Goal: Transaction & Acquisition: Purchase product/service

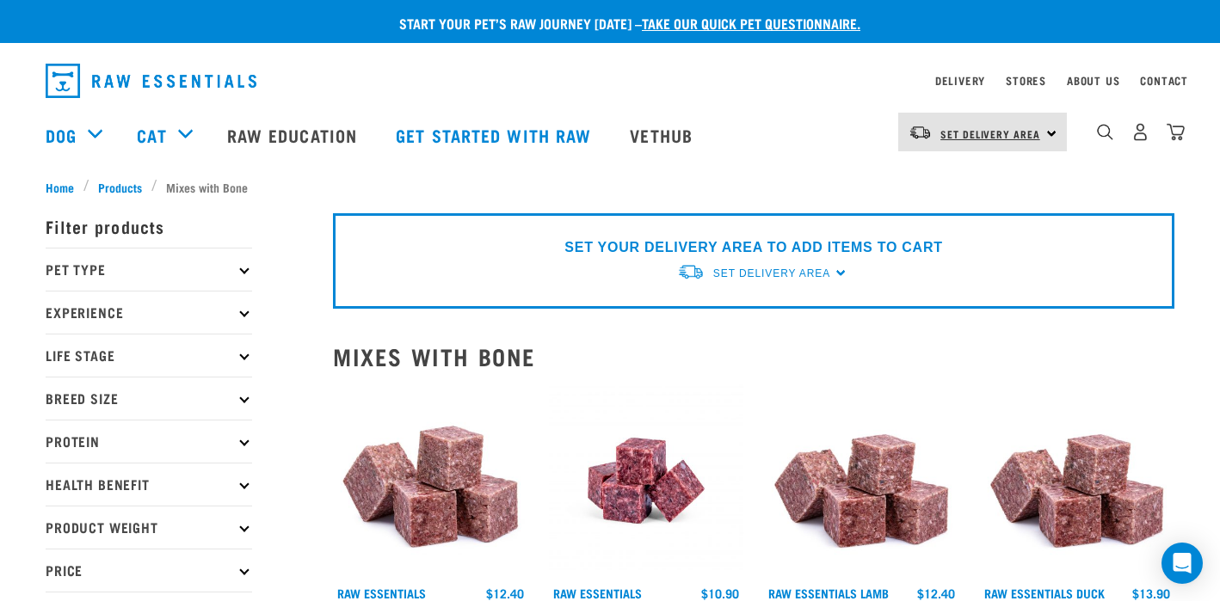
click at [960, 136] on span "Set Delivery Area" at bounding box center [990, 134] width 100 height 6
click at [932, 217] on link "[GEOGRAPHIC_DATA]" at bounding box center [980, 219] width 165 height 38
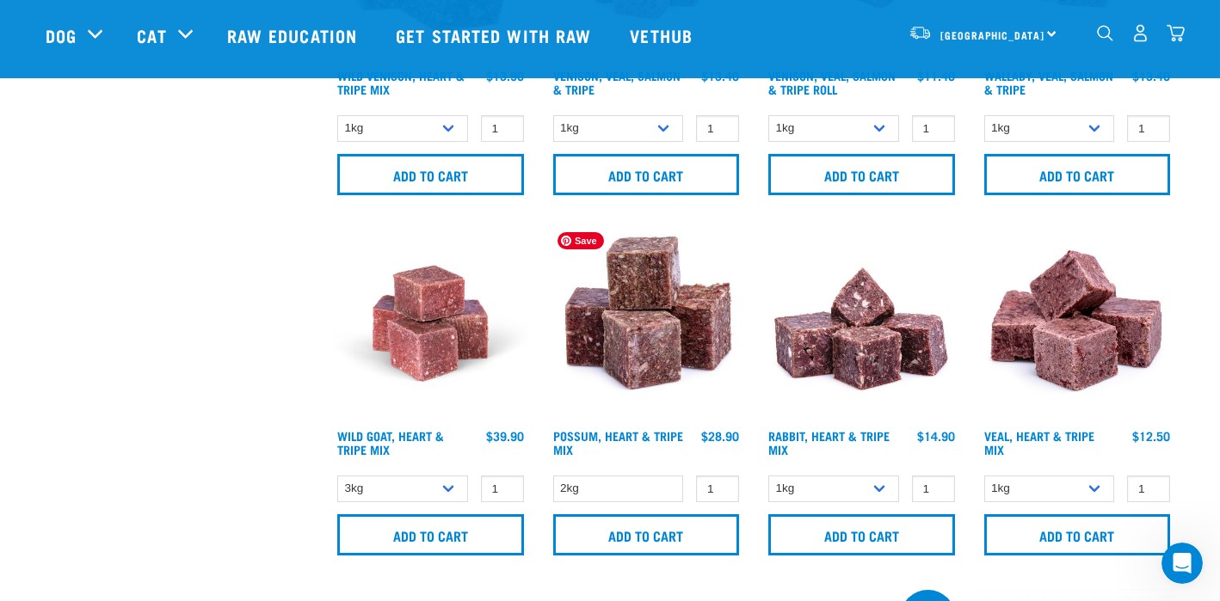
scroll to position [1711, 0]
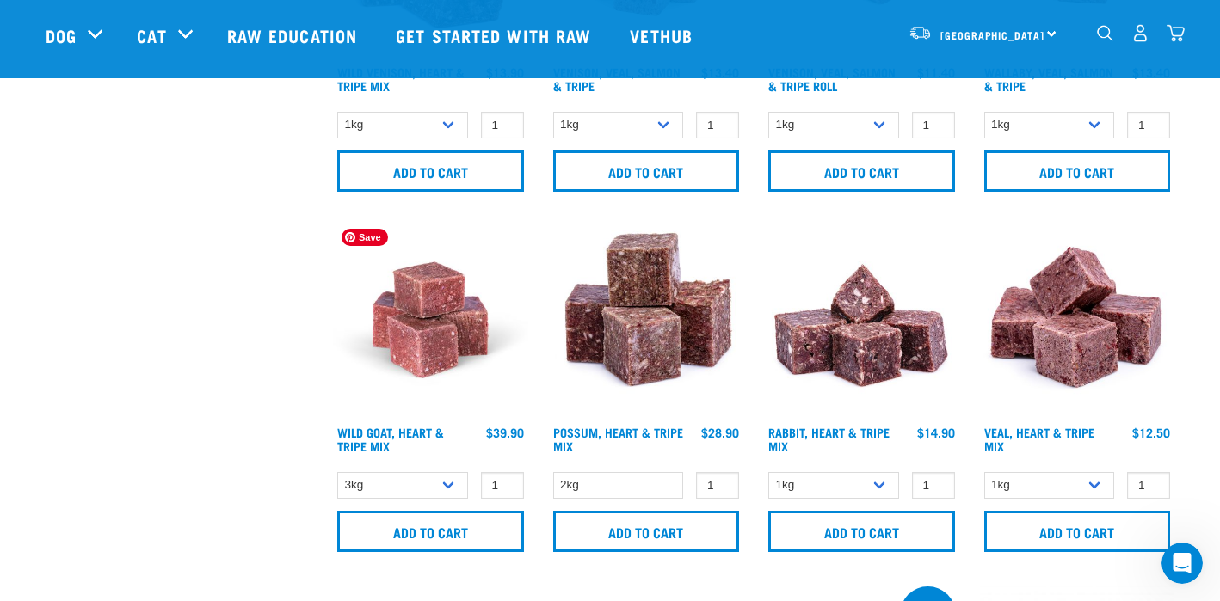
click at [426, 341] on img at bounding box center [430, 320] width 195 height 195
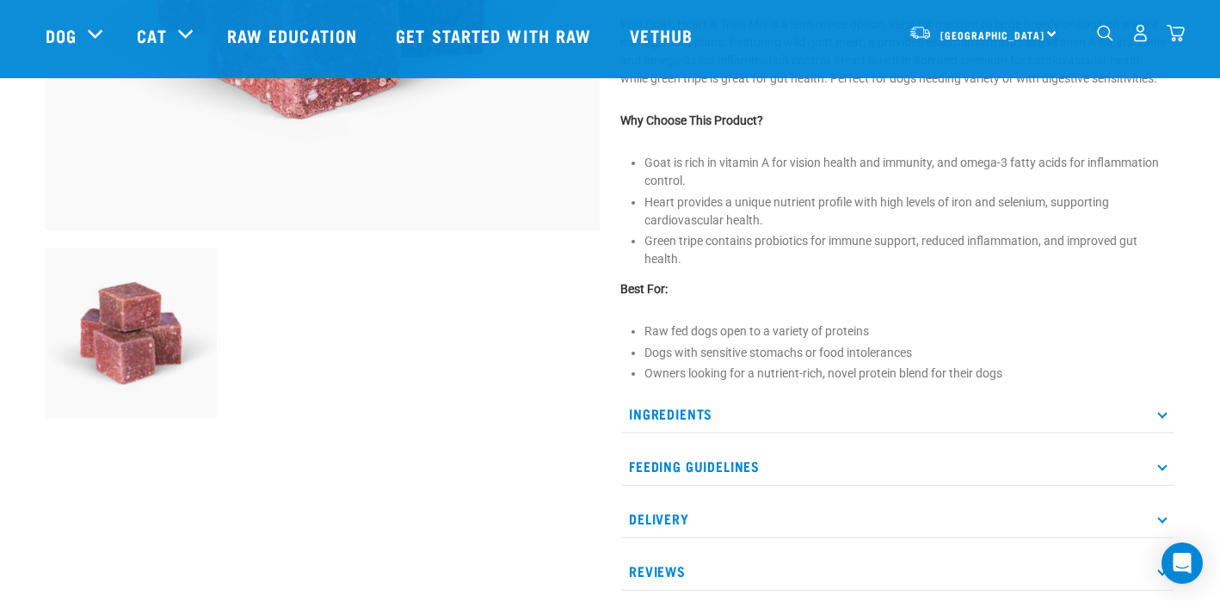
scroll to position [451, 0]
click at [1161, 410] on icon at bounding box center [1161, 412] width 9 height 9
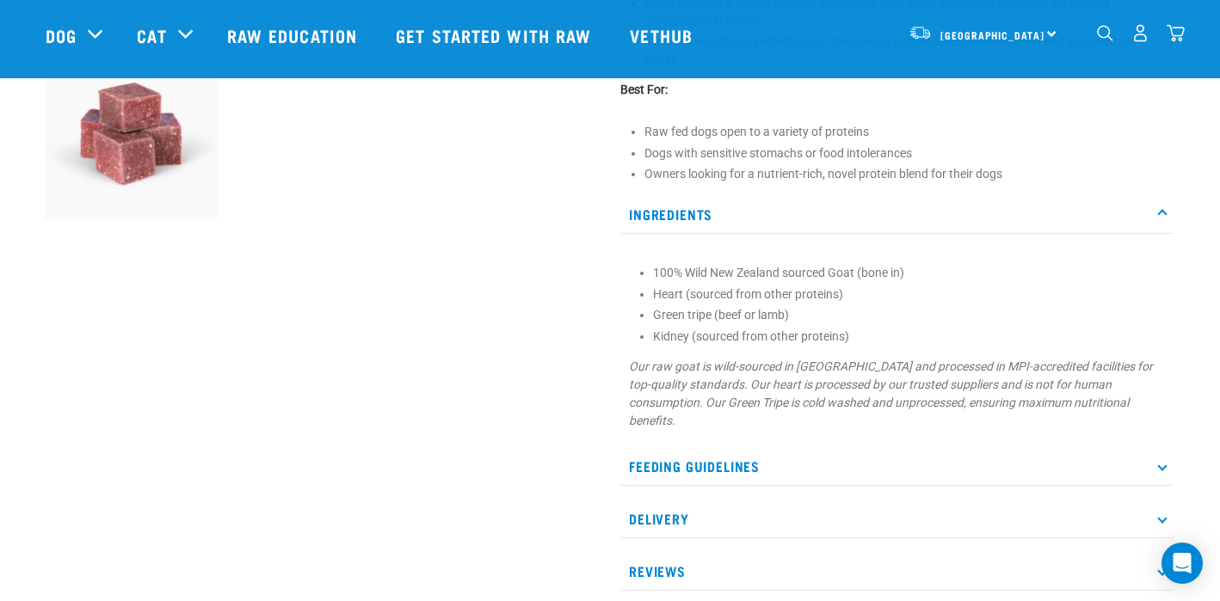
scroll to position [667, 0]
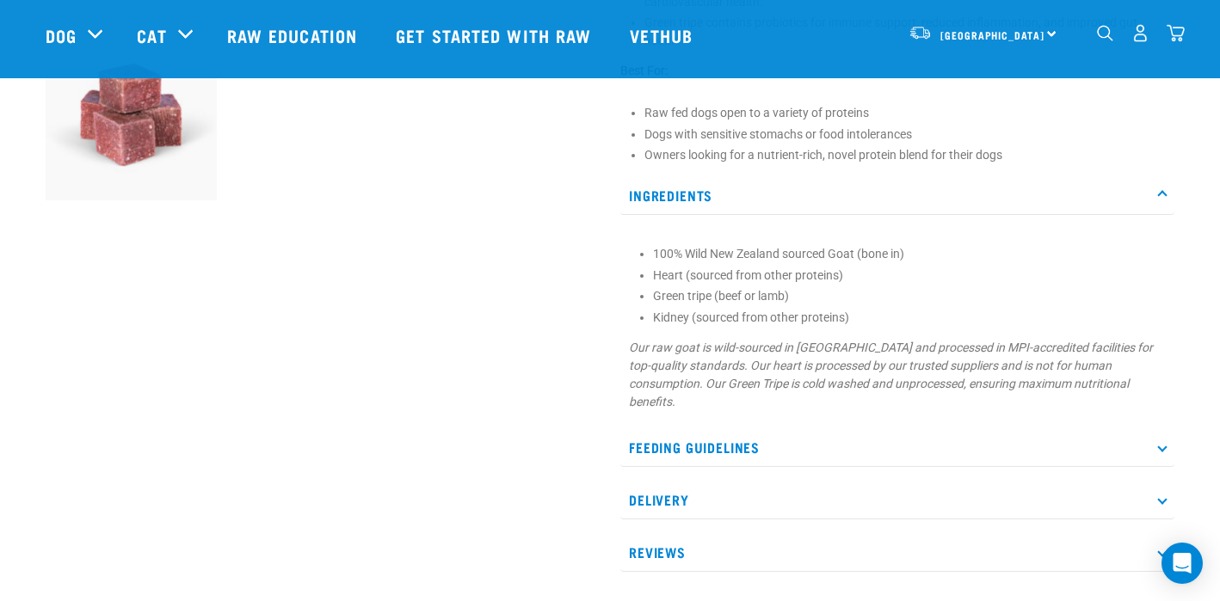
click at [1156, 451] on p "Feeding Guidelines" at bounding box center [897, 447] width 554 height 39
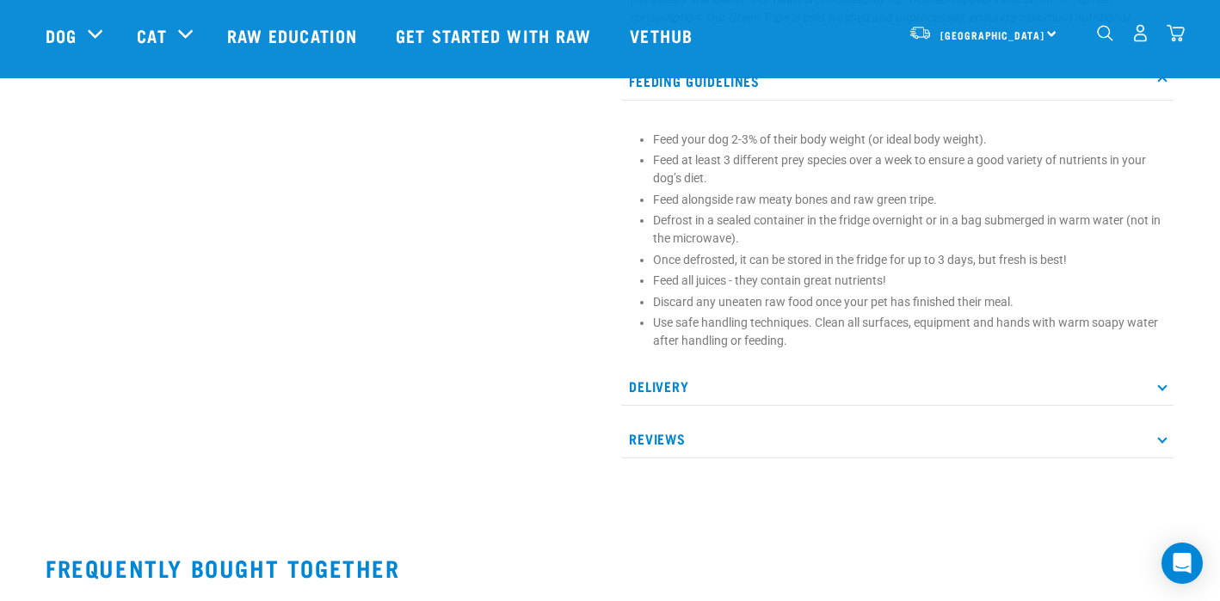
scroll to position [1050, 0]
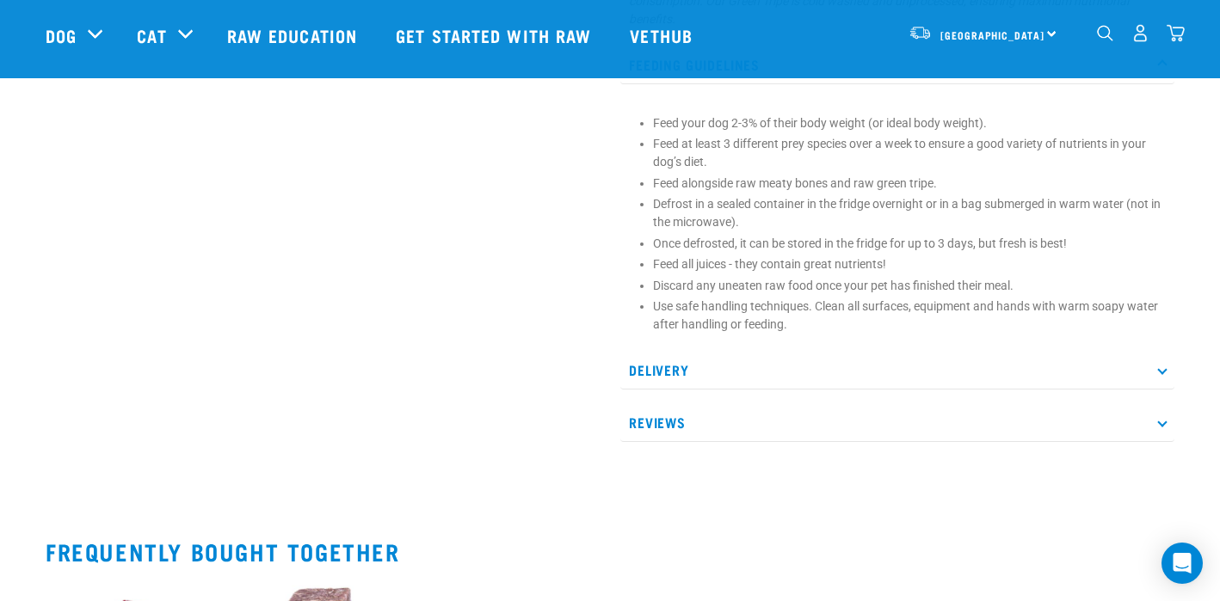
click at [1163, 368] on icon at bounding box center [1161, 370] width 9 height 9
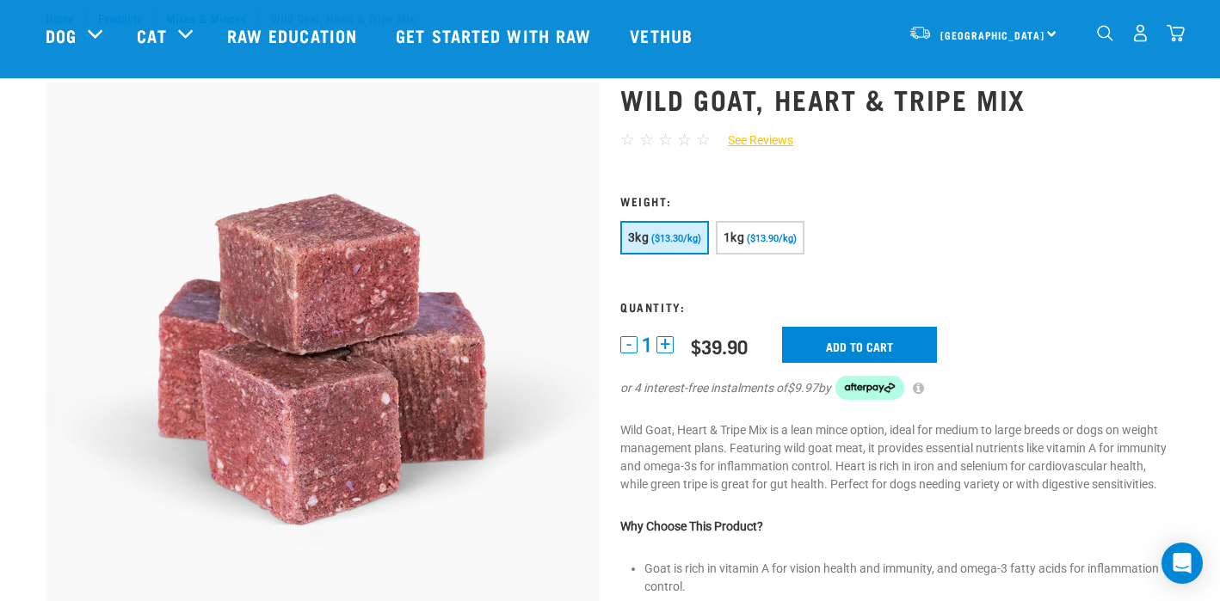
scroll to position [0, 0]
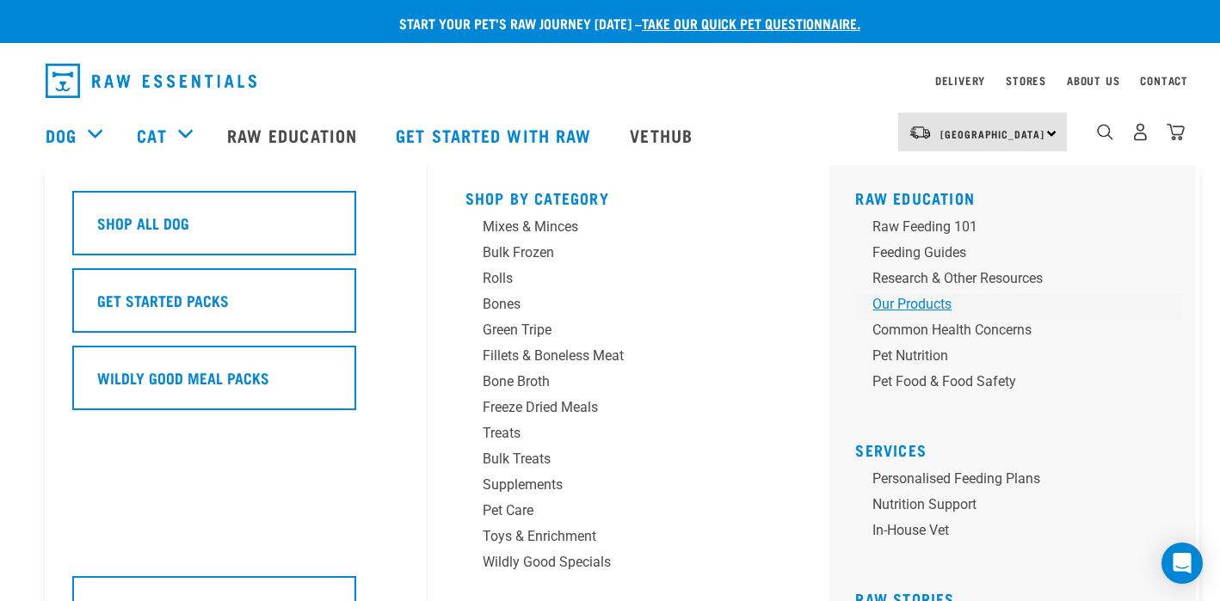
click at [923, 302] on div "Our Products" at bounding box center [1006, 304] width 268 height 21
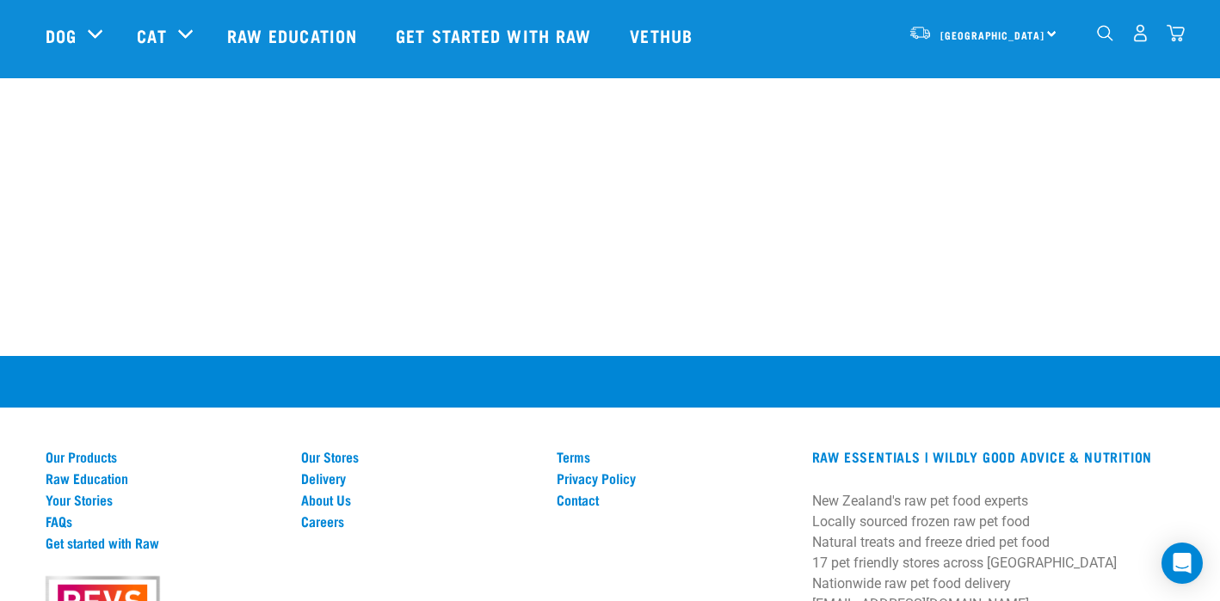
scroll to position [1912, 0]
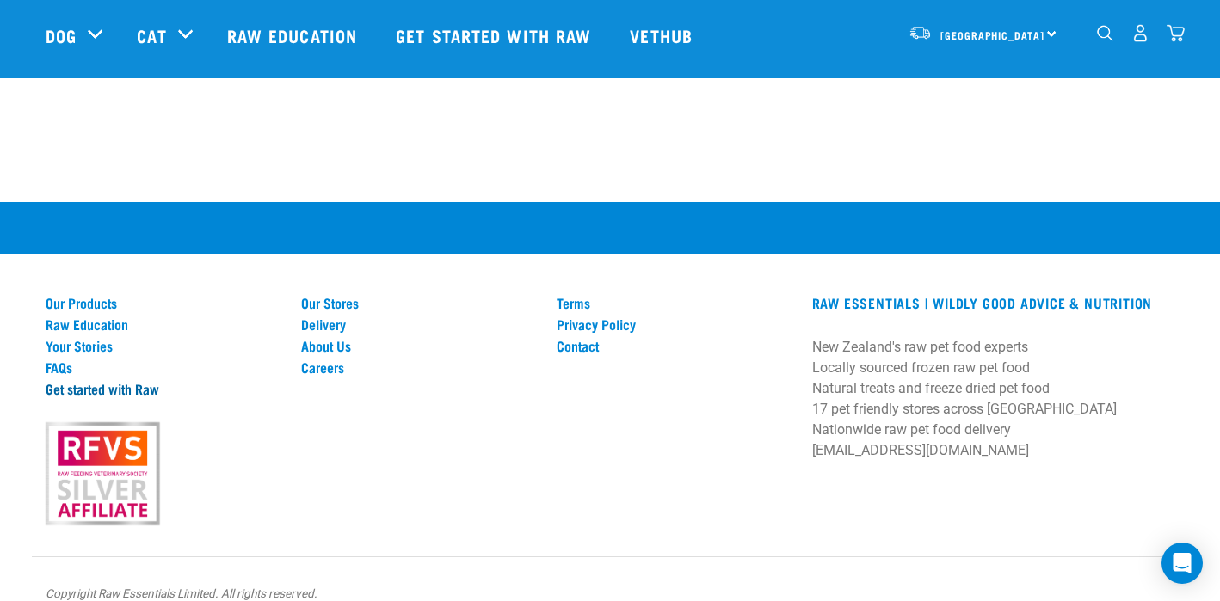
click at [90, 386] on link "Get started with Raw" at bounding box center [163, 388] width 235 height 15
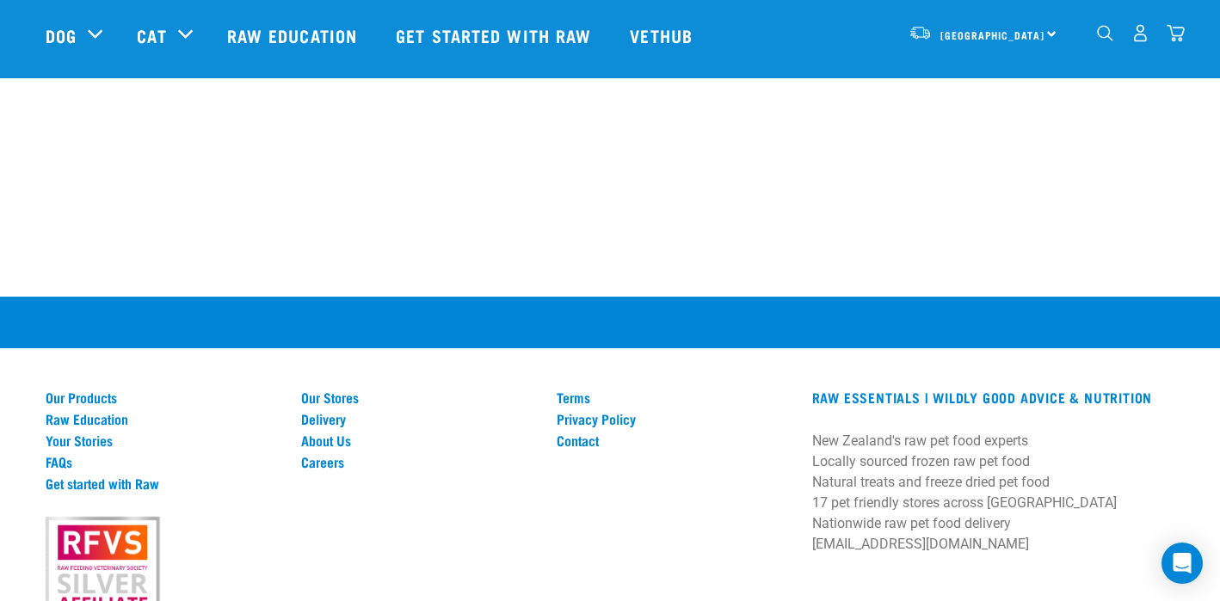
scroll to position [2455, 0]
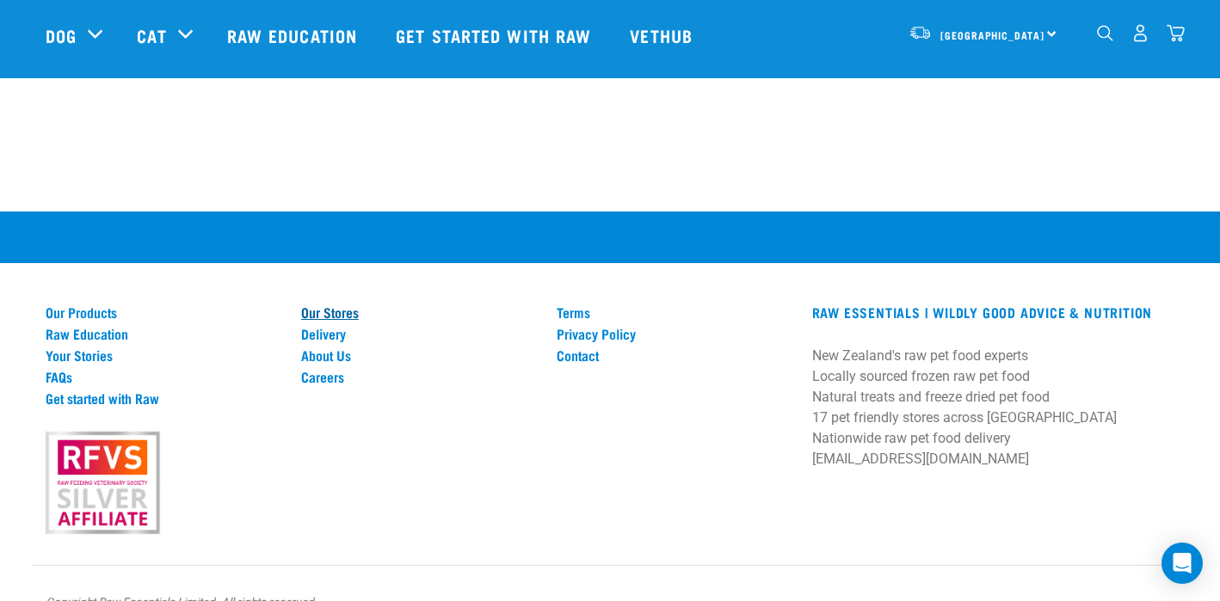
click at [309, 305] on link "Our Stores" at bounding box center [418, 312] width 235 height 15
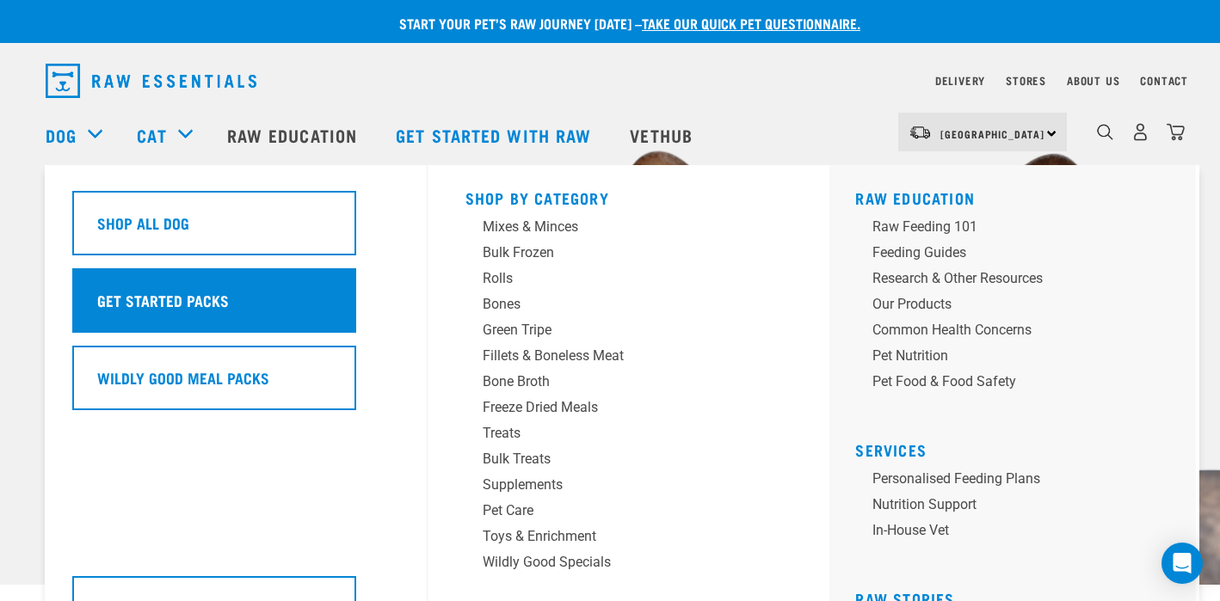
click at [144, 288] on div "Get Started Packs" at bounding box center [214, 300] width 284 height 65
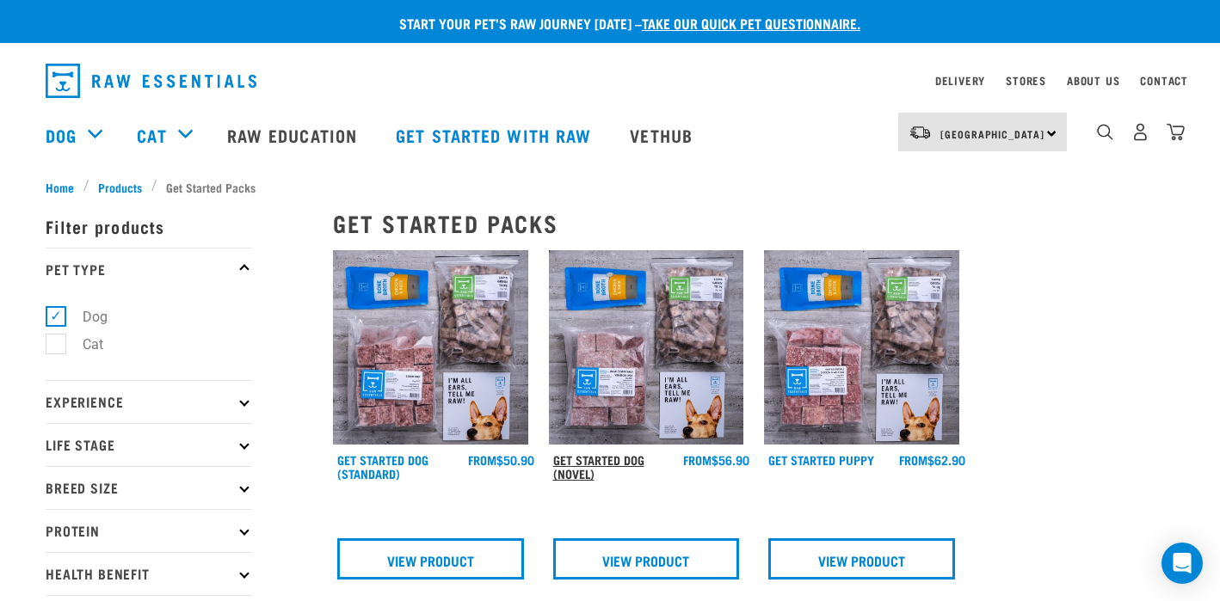
click at [583, 464] on link "Get Started Dog (Novel)" at bounding box center [598, 467] width 91 height 20
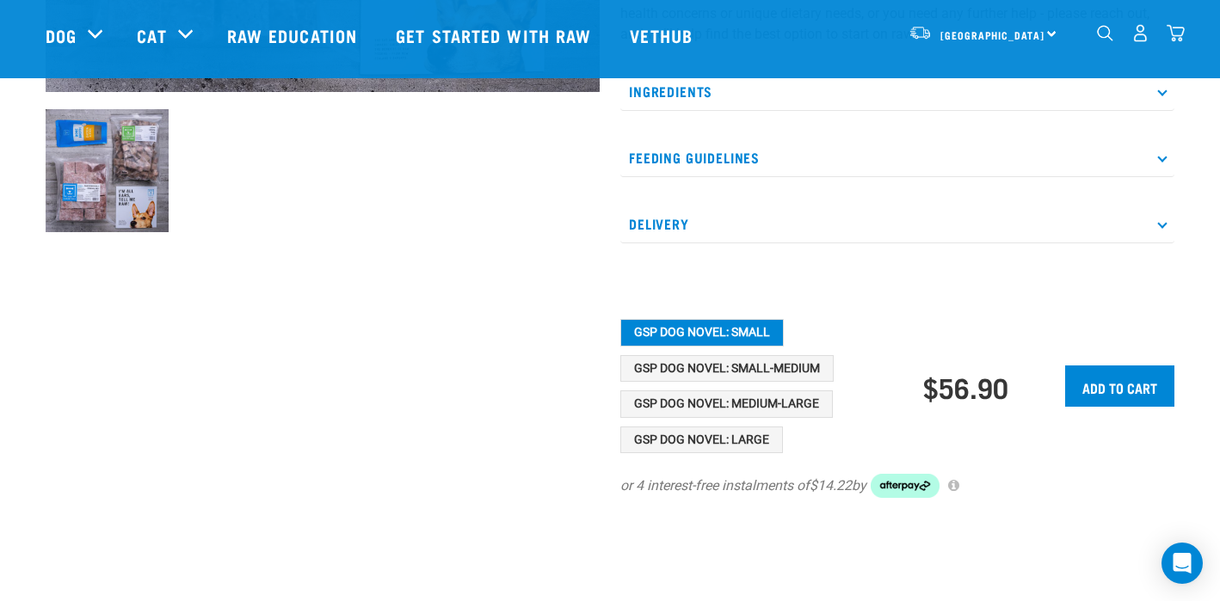
scroll to position [621, 0]
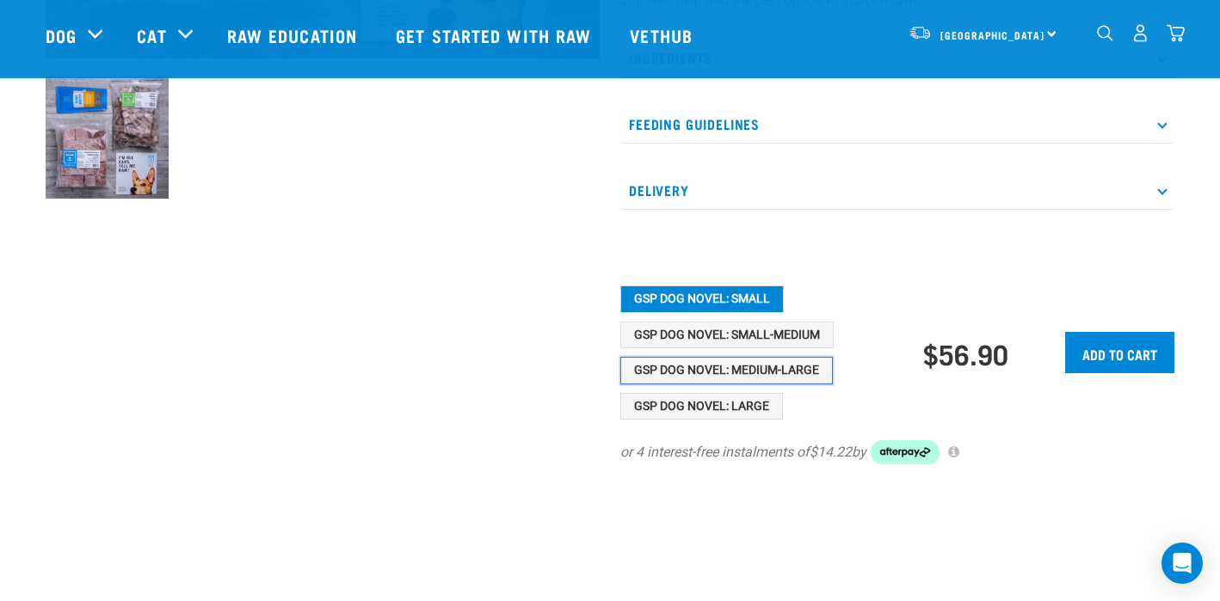
click at [744, 368] on button "GSP Dog Novel: Medium-Large" at bounding box center [726, 371] width 212 height 28
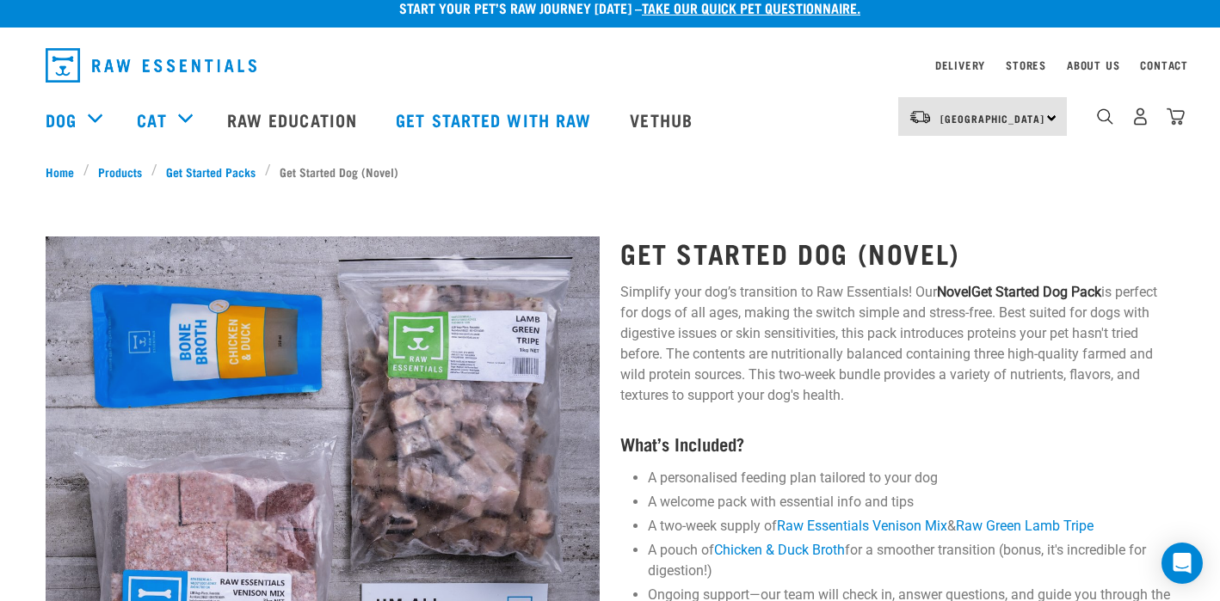
scroll to position [20, 0]
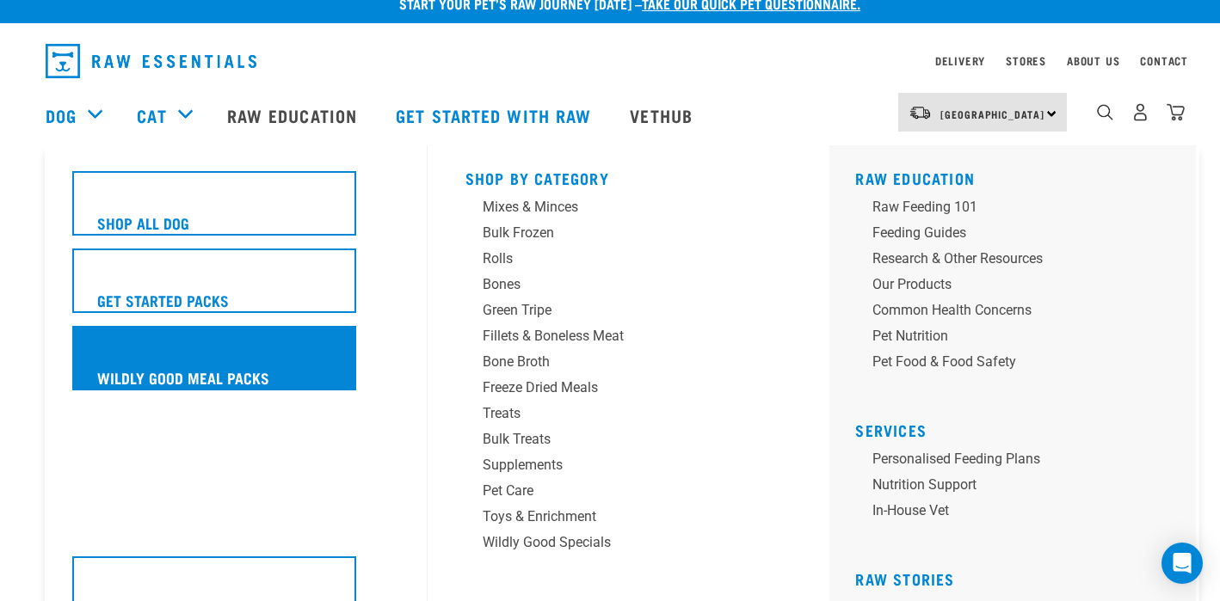
click at [133, 373] on h5 "Wildly Good Meal Packs" at bounding box center [183, 377] width 172 height 22
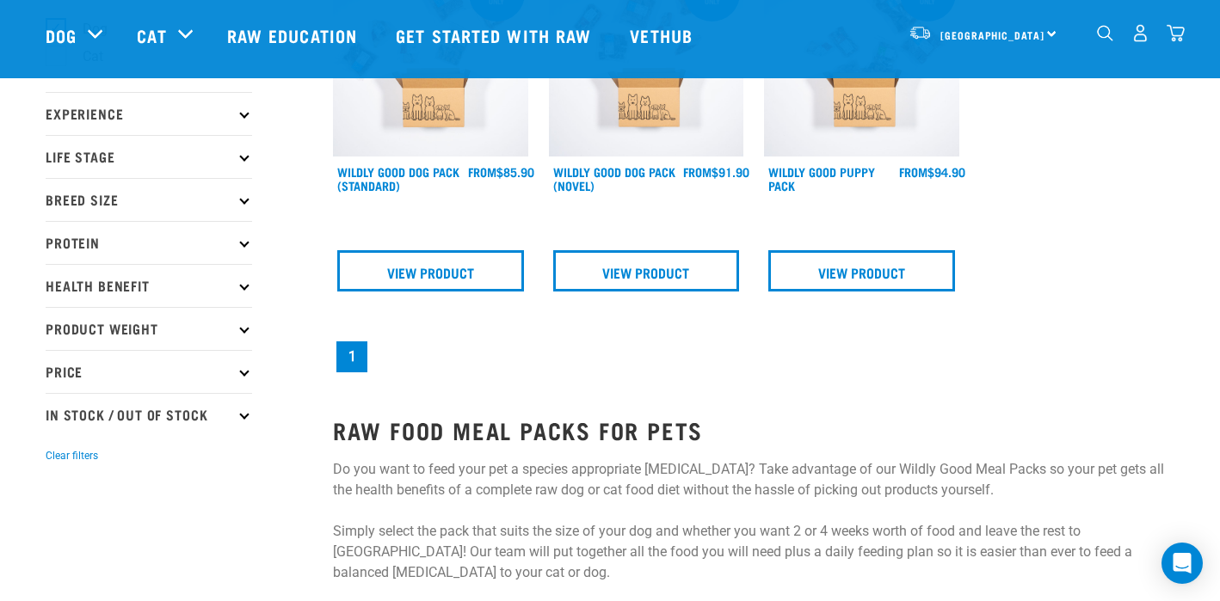
scroll to position [163, 0]
click at [658, 271] on link "View Product" at bounding box center [646, 269] width 187 height 41
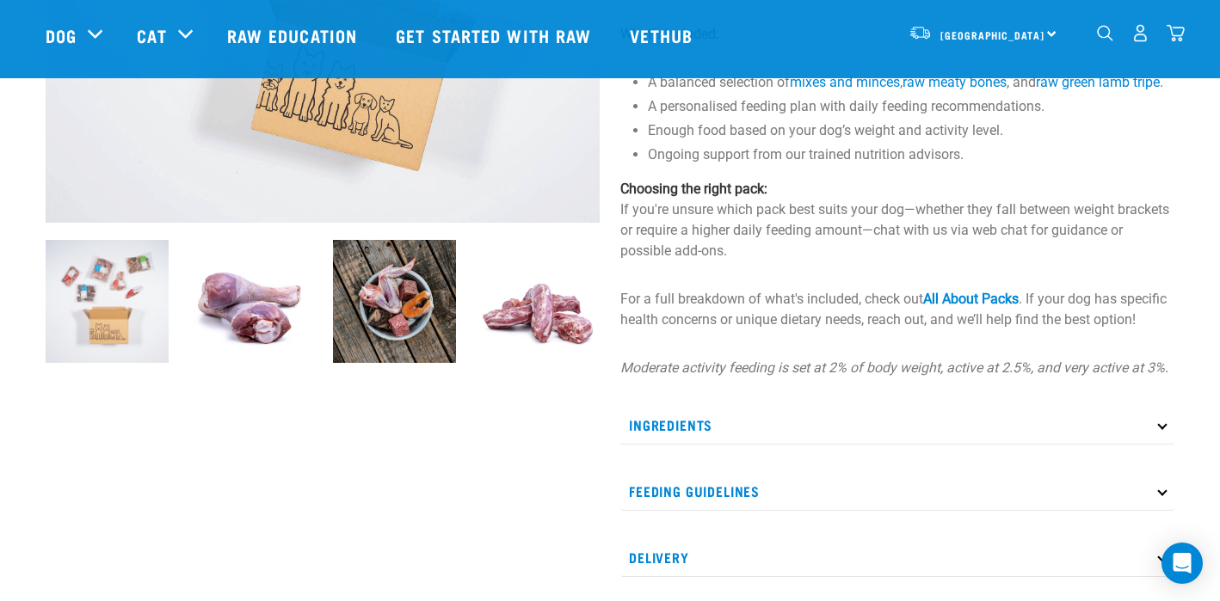
scroll to position [460, 0]
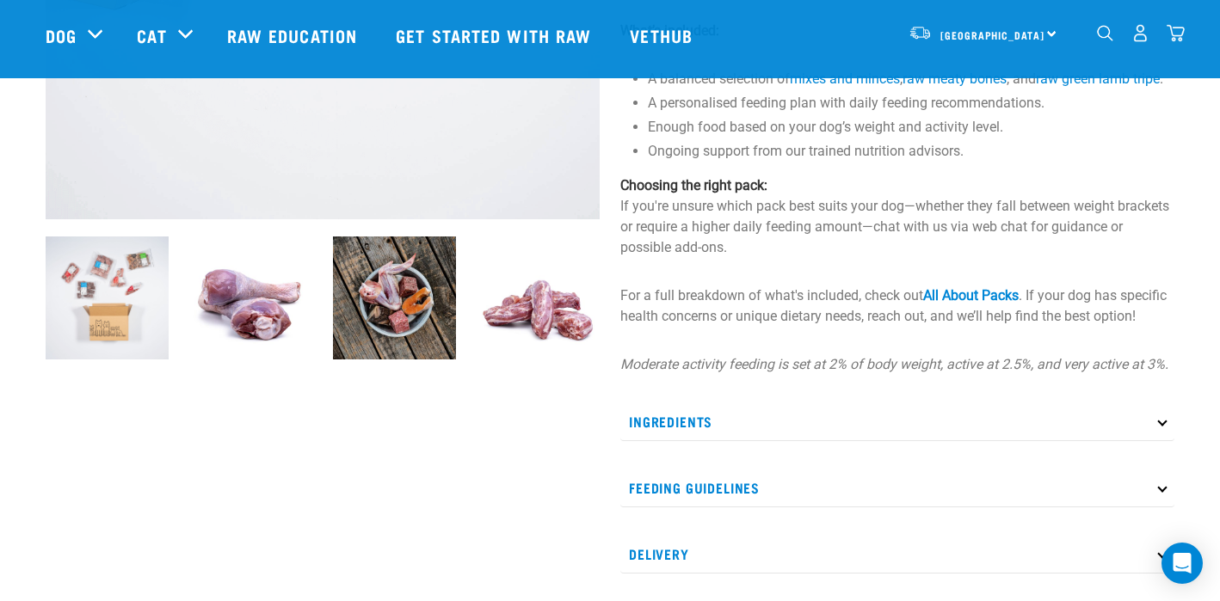
click at [1160, 438] on p "Ingredients" at bounding box center [897, 422] width 554 height 39
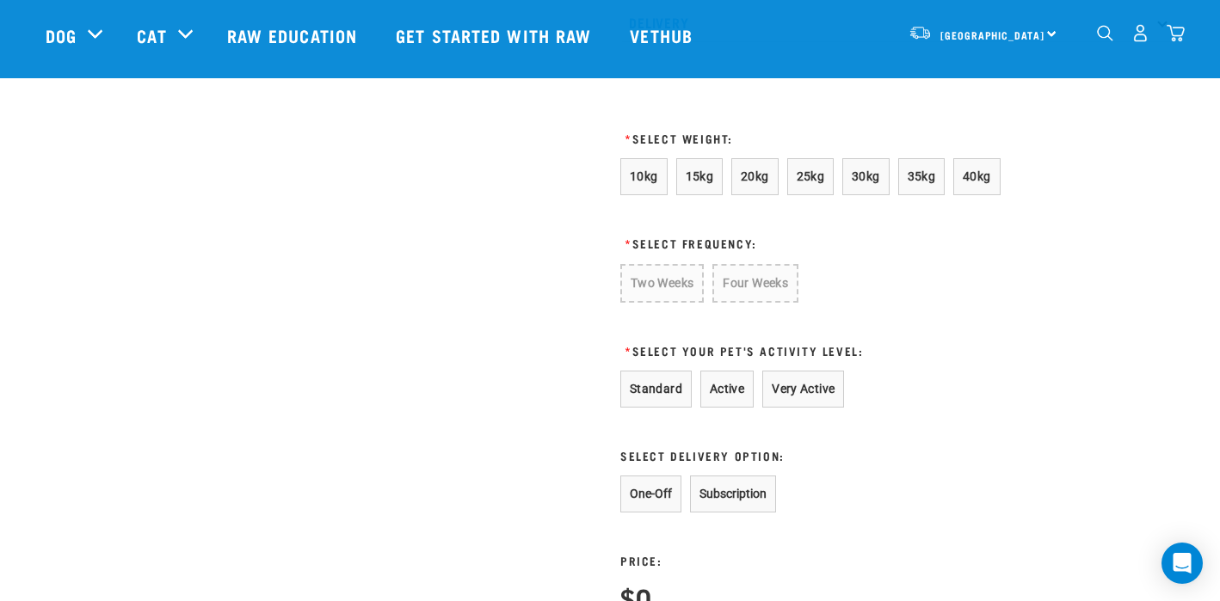
scroll to position [1084, 0]
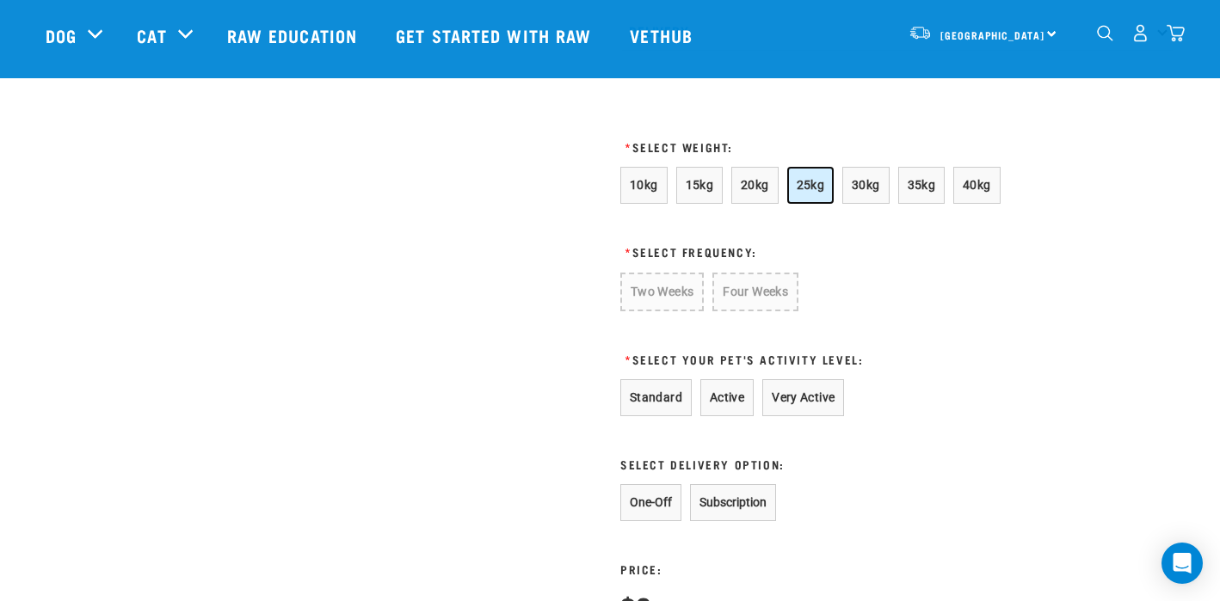
click at [804, 192] on span "25kg" at bounding box center [811, 185] width 28 height 14
click at [657, 415] on button "Standard" at bounding box center [655, 396] width 71 height 37
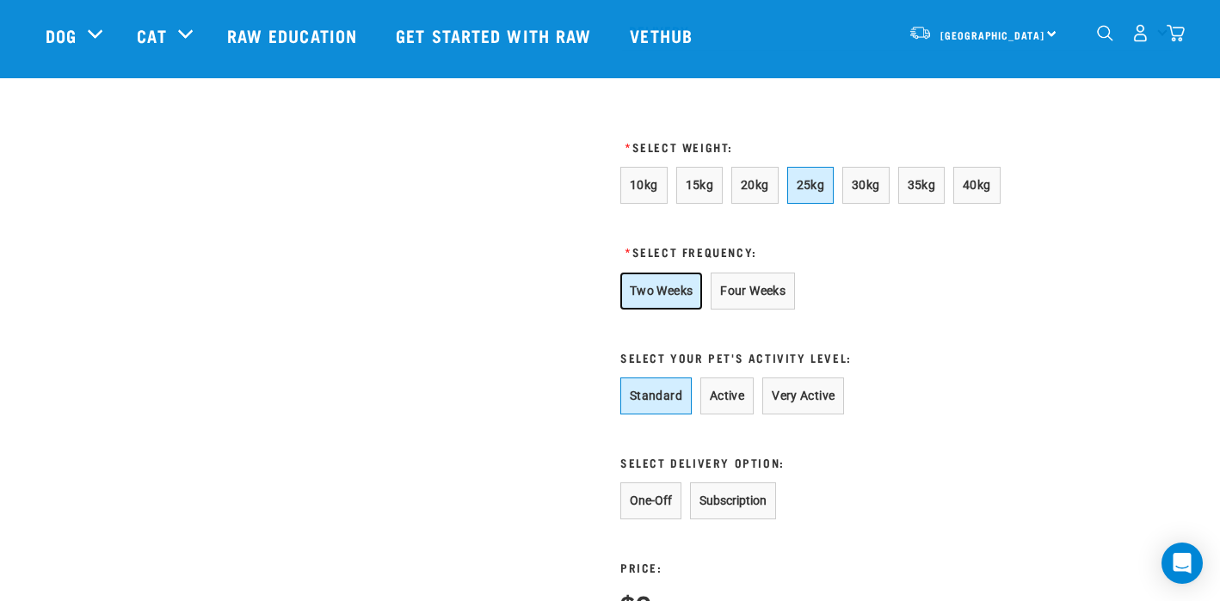
click at [659, 310] on button "Two Weeks" at bounding box center [661, 291] width 82 height 37
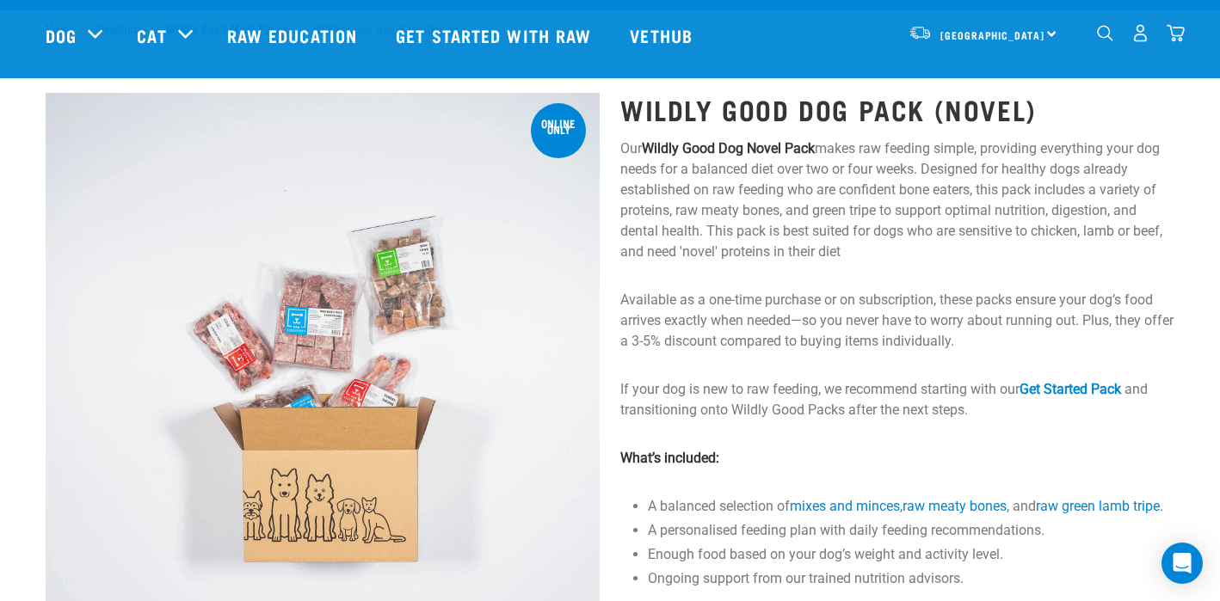
scroll to position [0, 0]
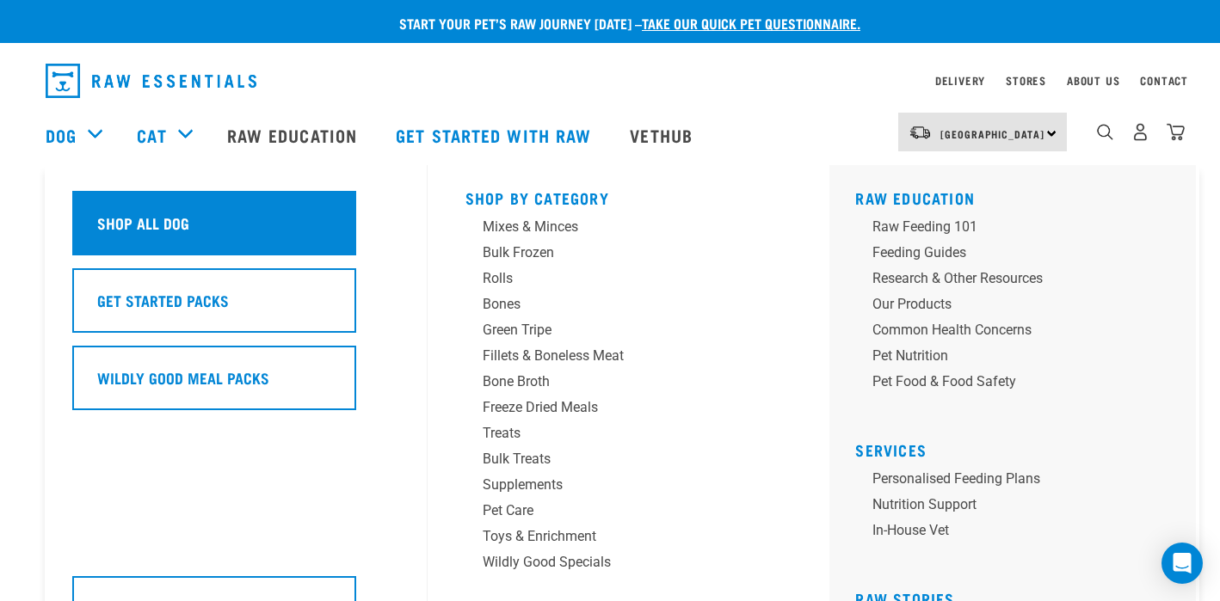
click at [119, 216] on h5 "Shop All Dog" at bounding box center [143, 223] width 92 height 22
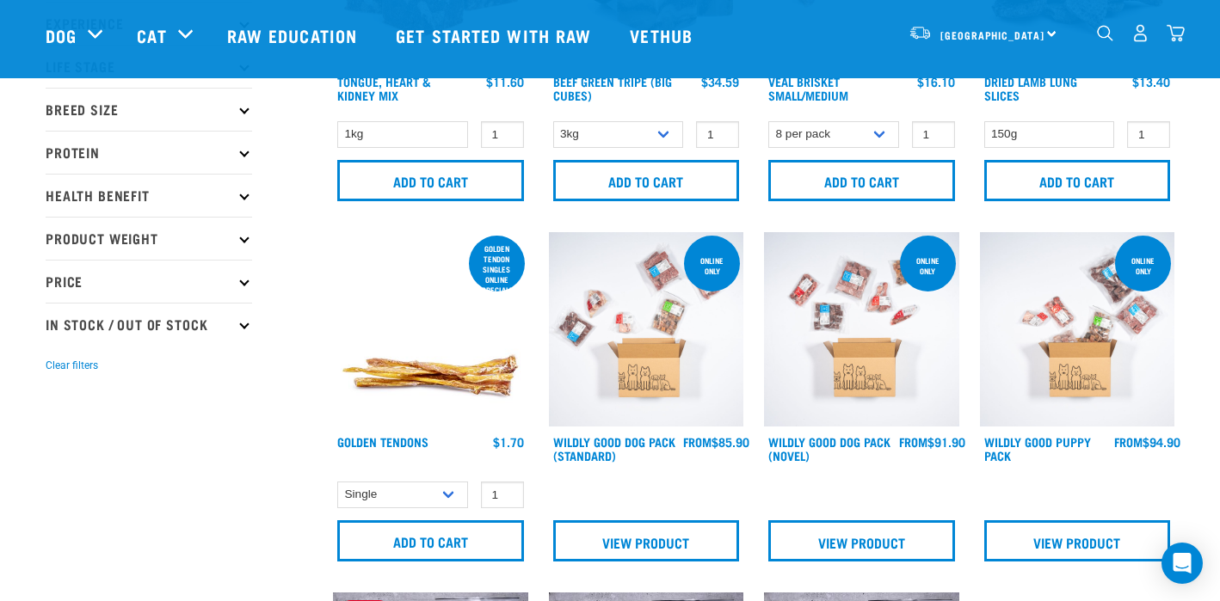
scroll to position [2, 0]
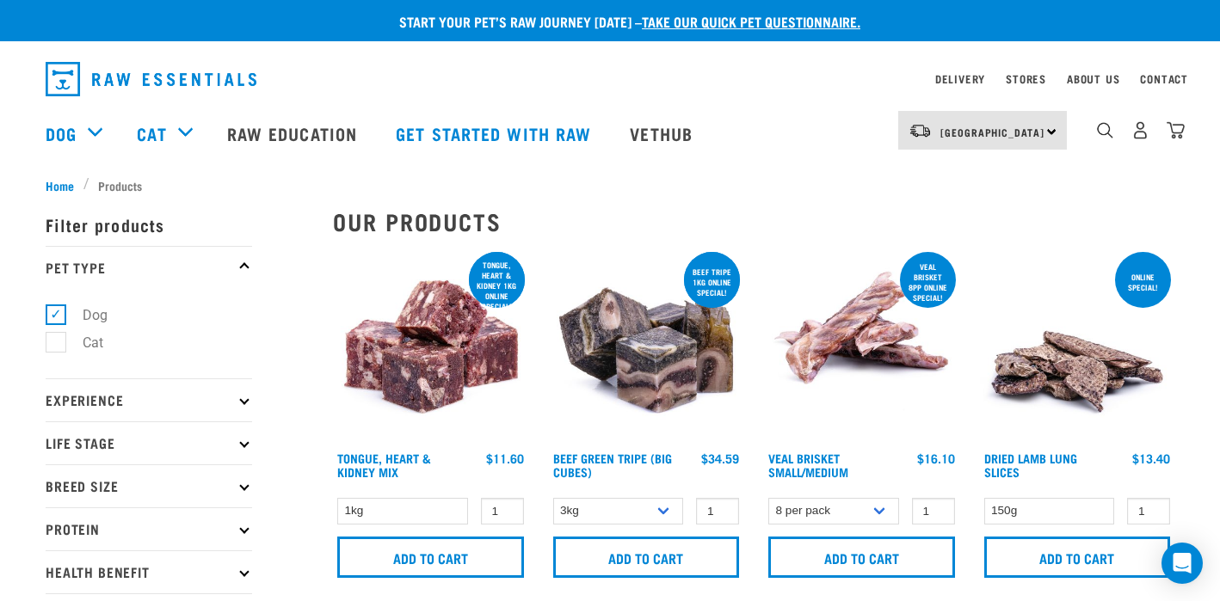
click at [245, 532] on icon at bounding box center [243, 528] width 9 height 9
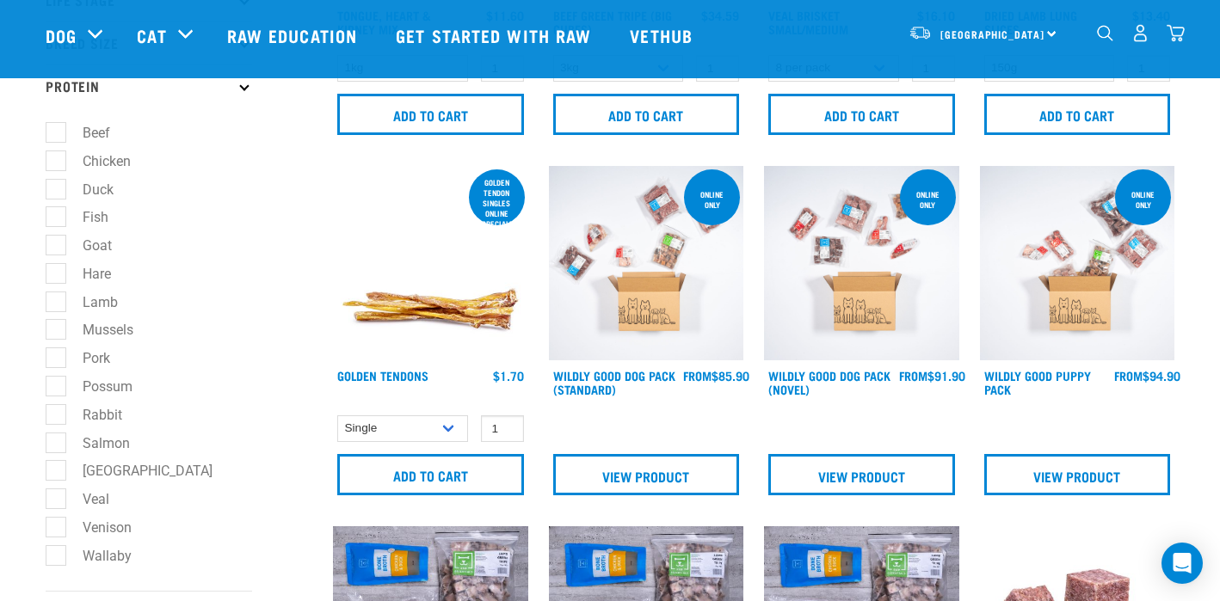
scroll to position [324, 0]
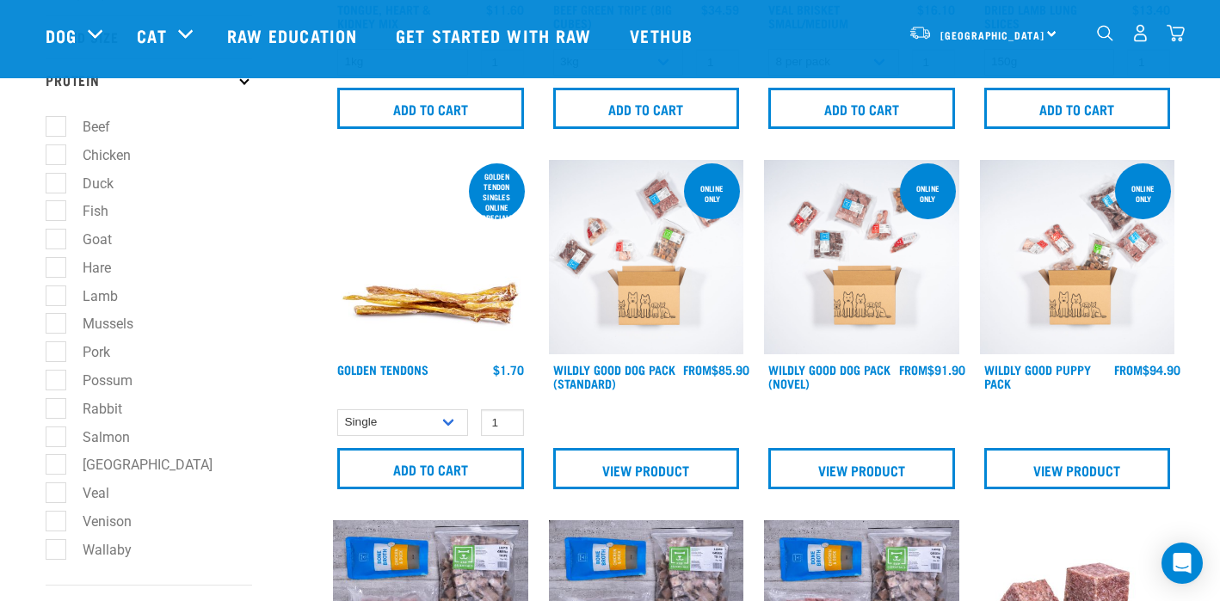
click at [55, 554] on label "Wallaby" at bounding box center [96, 550] width 83 height 22
click at [54, 552] on input "Wallaby" at bounding box center [51, 546] width 11 height 11
checkbox input "true"
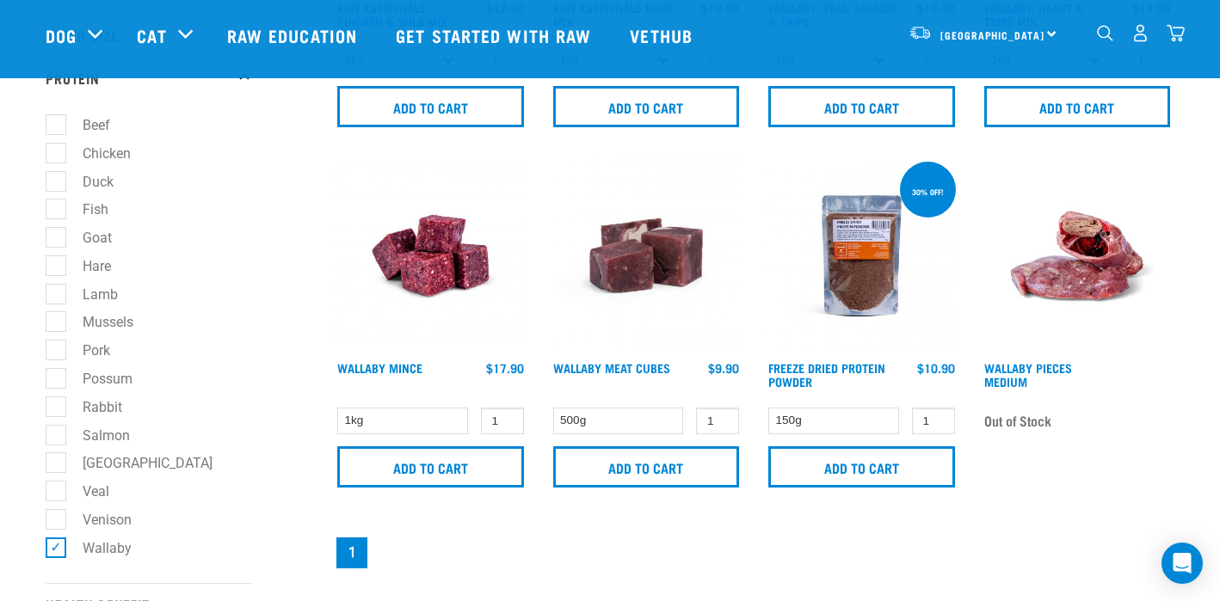
scroll to position [331, 0]
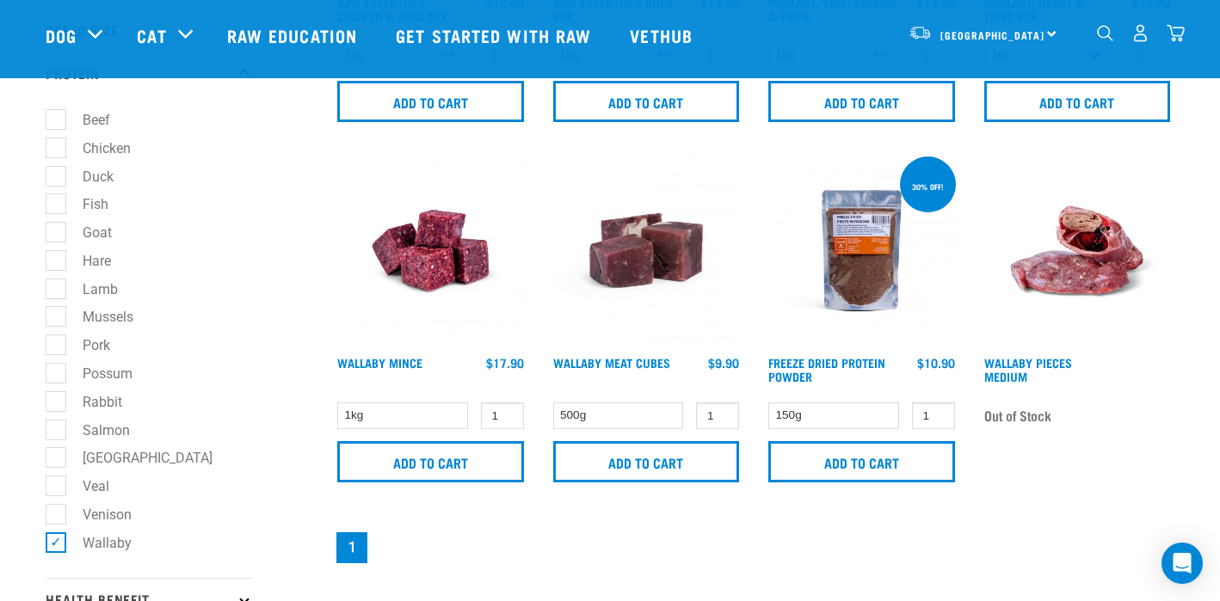
click at [57, 233] on label "Goat" at bounding box center [87, 233] width 64 height 22
click at [57, 233] on input "Goat" at bounding box center [51, 230] width 11 height 11
checkbox input "true"
click at [59, 377] on label "Possum" at bounding box center [97, 374] width 84 height 22
click at [57, 376] on input "Possum" at bounding box center [51, 370] width 11 height 11
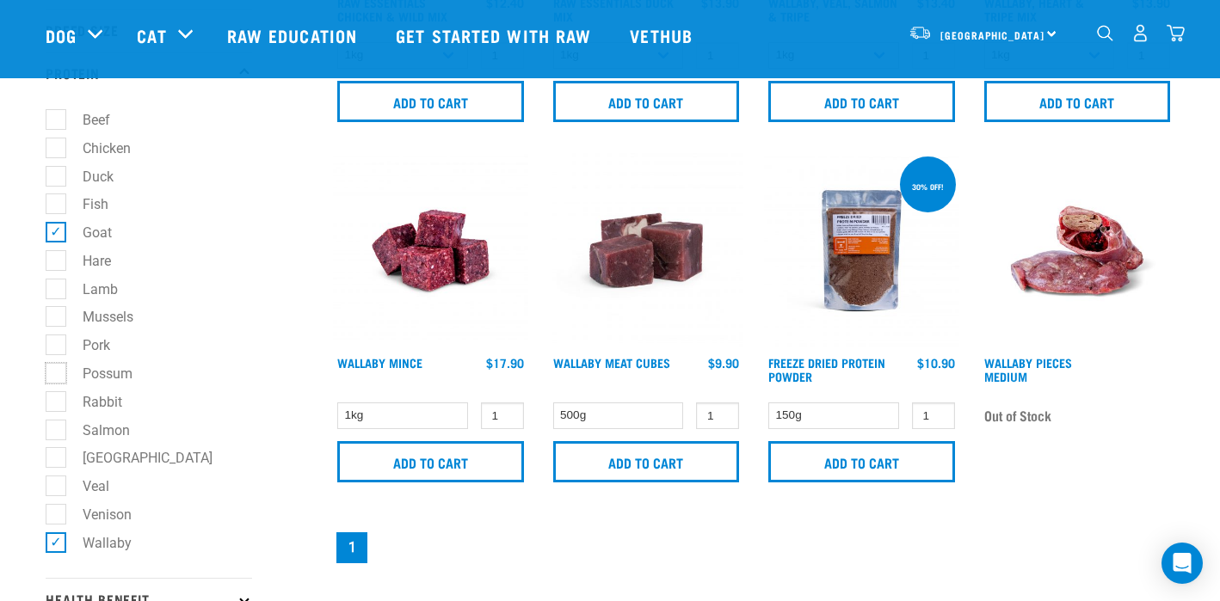
checkbox input "true"
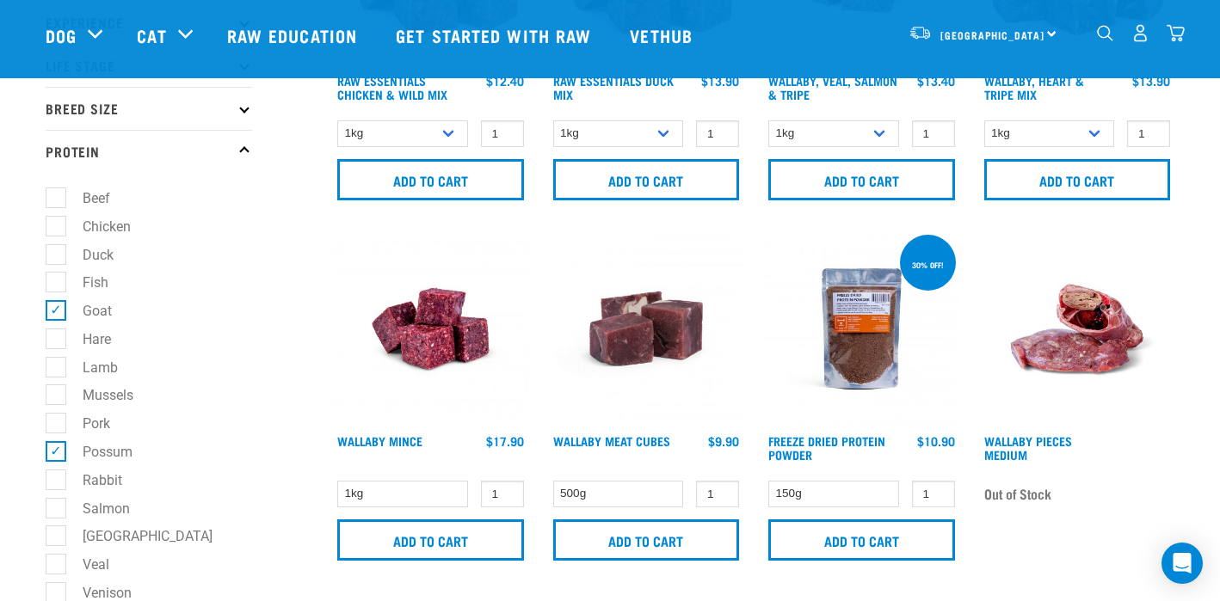
scroll to position [255, 0]
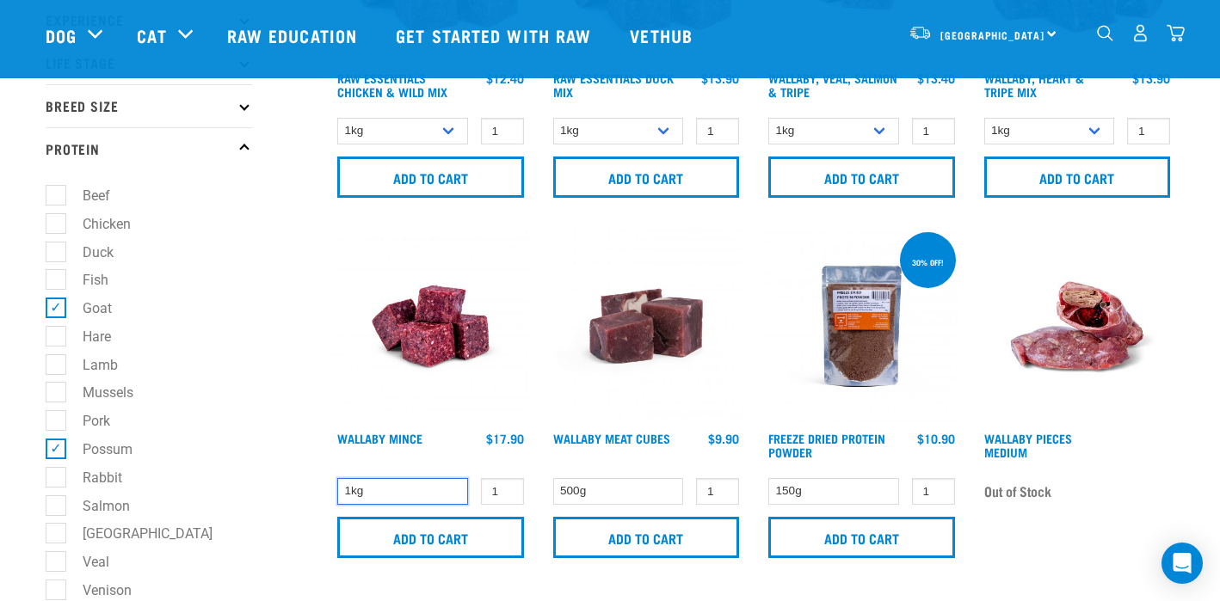
click at [446, 488] on select "1kg" at bounding box center [402, 491] width 131 height 27
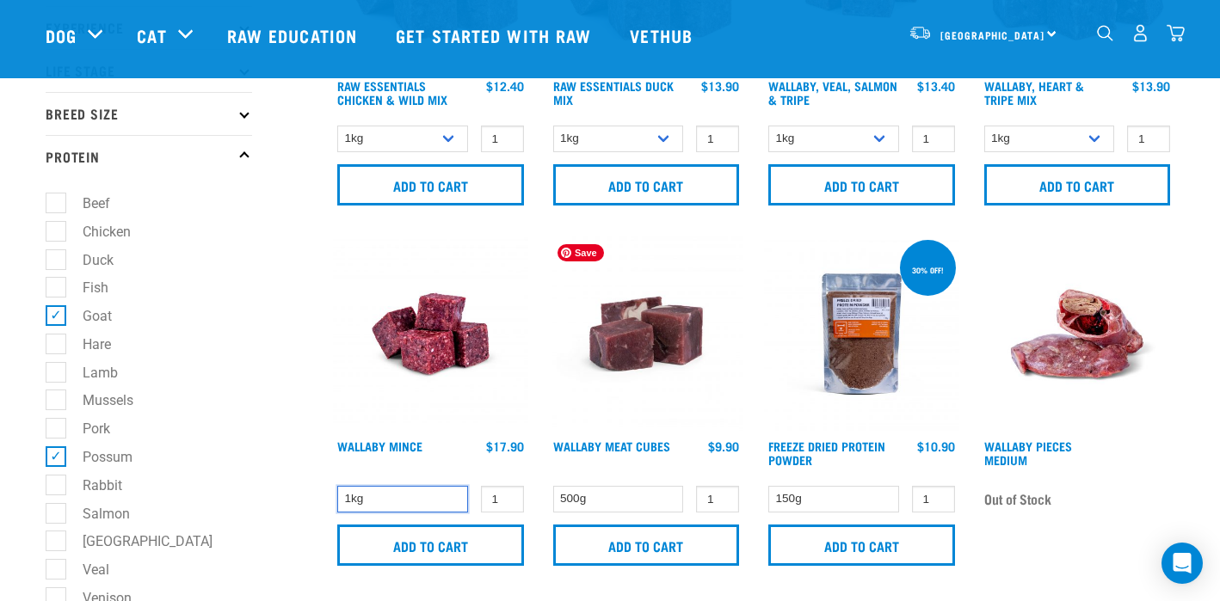
scroll to position [249, 0]
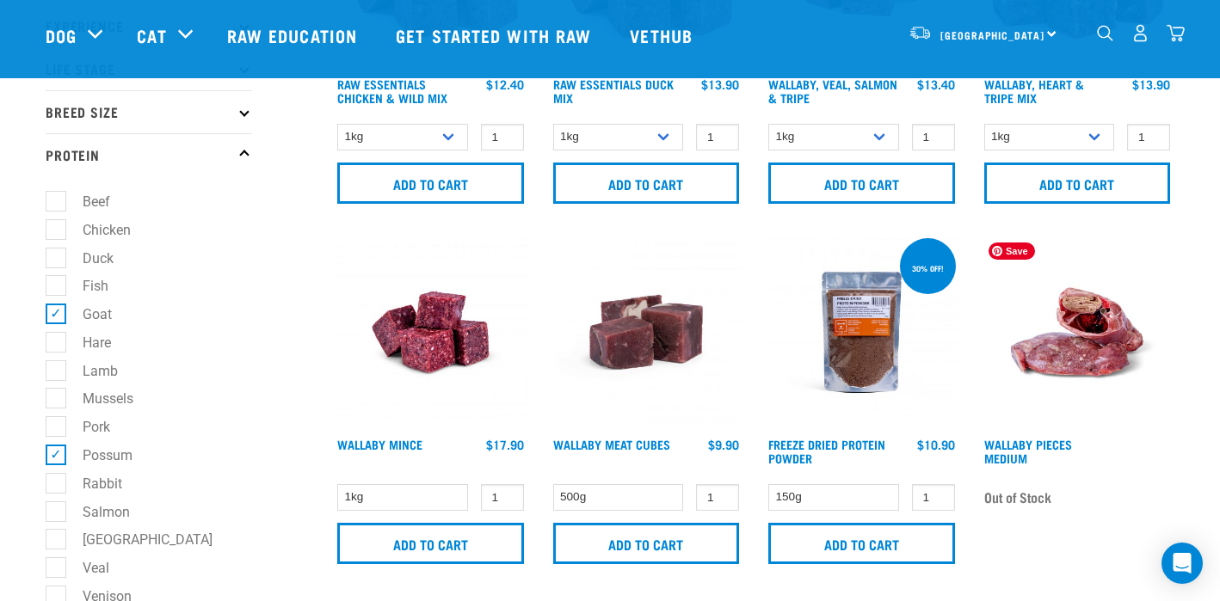
click at [1067, 353] on img at bounding box center [1077, 332] width 195 height 195
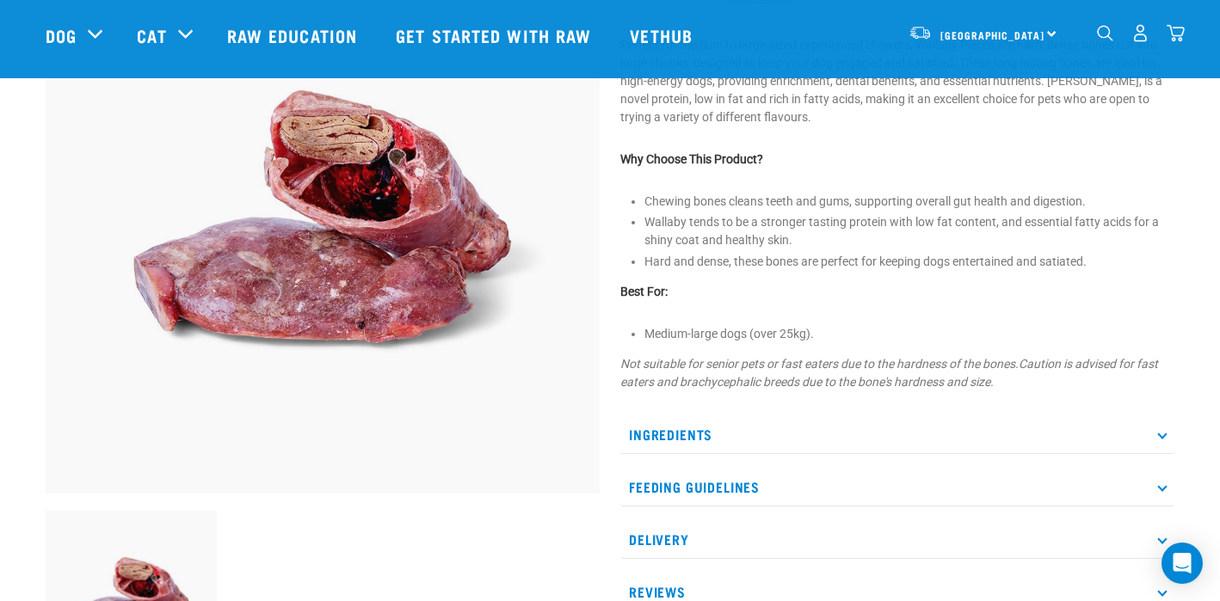
scroll to position [246, 0]
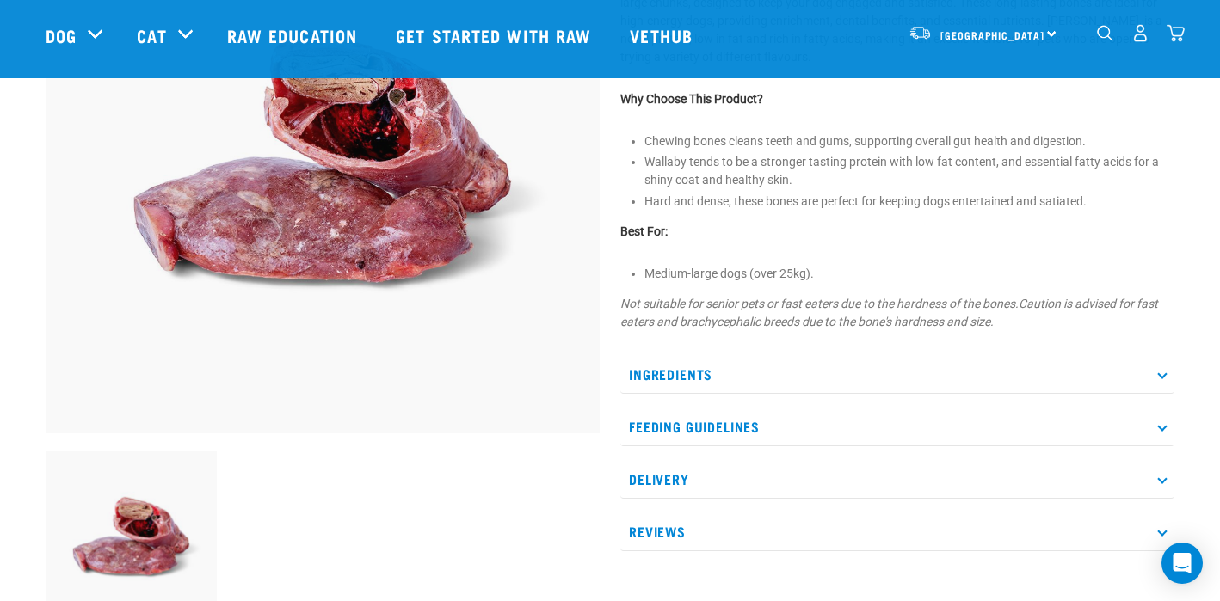
click at [1161, 372] on icon at bounding box center [1161, 373] width 9 height 9
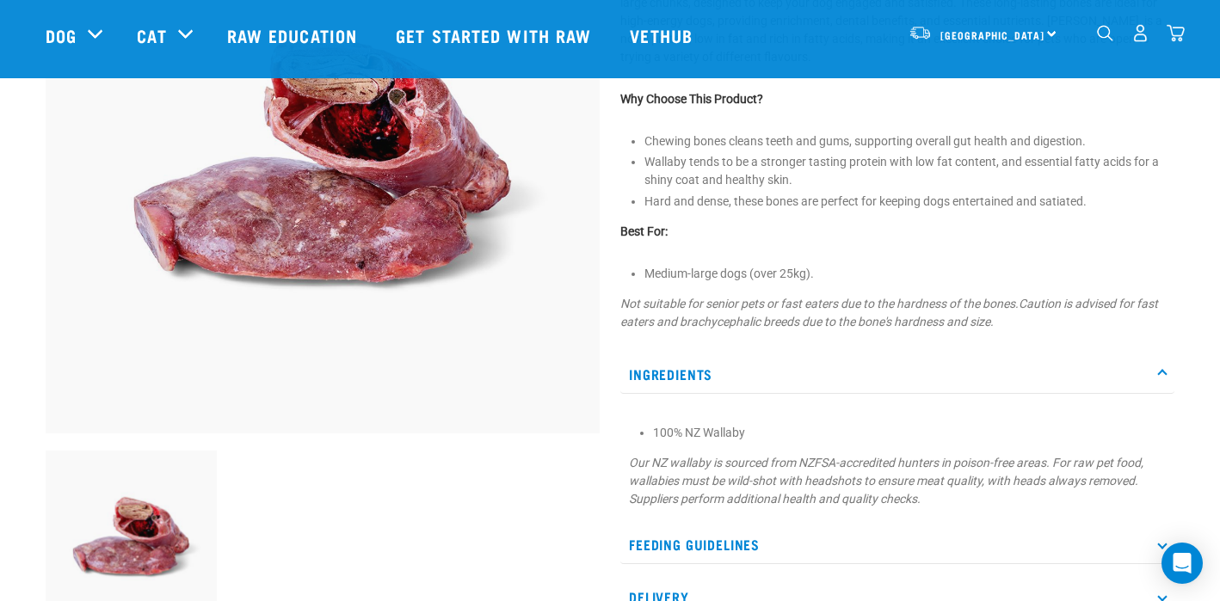
click at [1161, 372] on icon at bounding box center [1161, 373] width 9 height 9
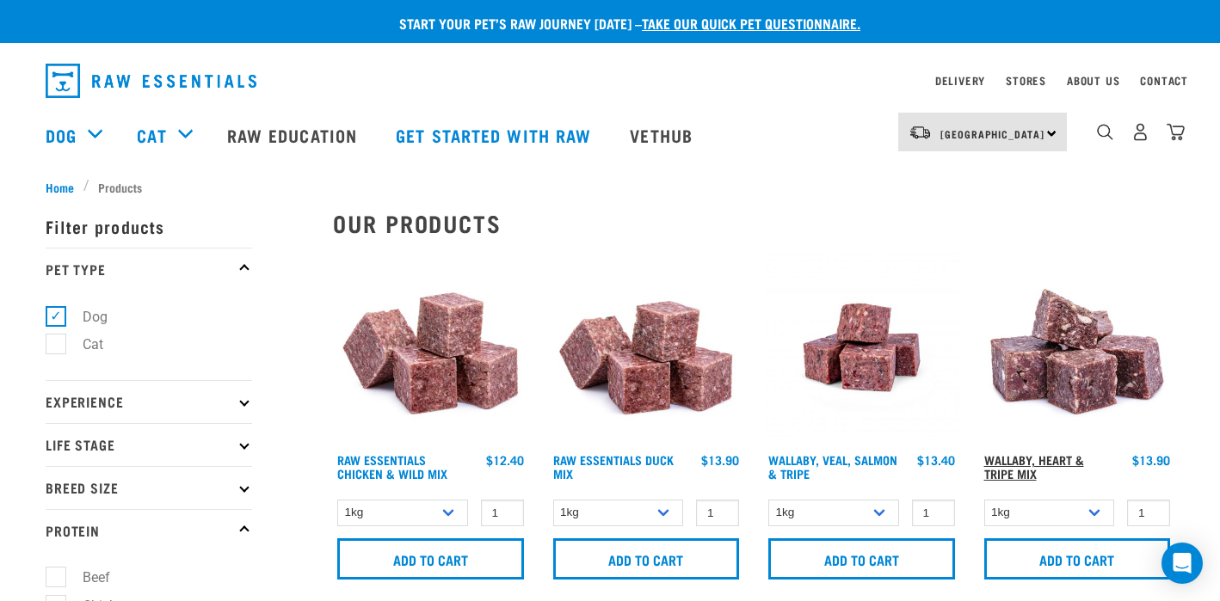
click at [1008, 458] on link "Wallaby, Heart & Tripe Mix" at bounding box center [1034, 467] width 100 height 20
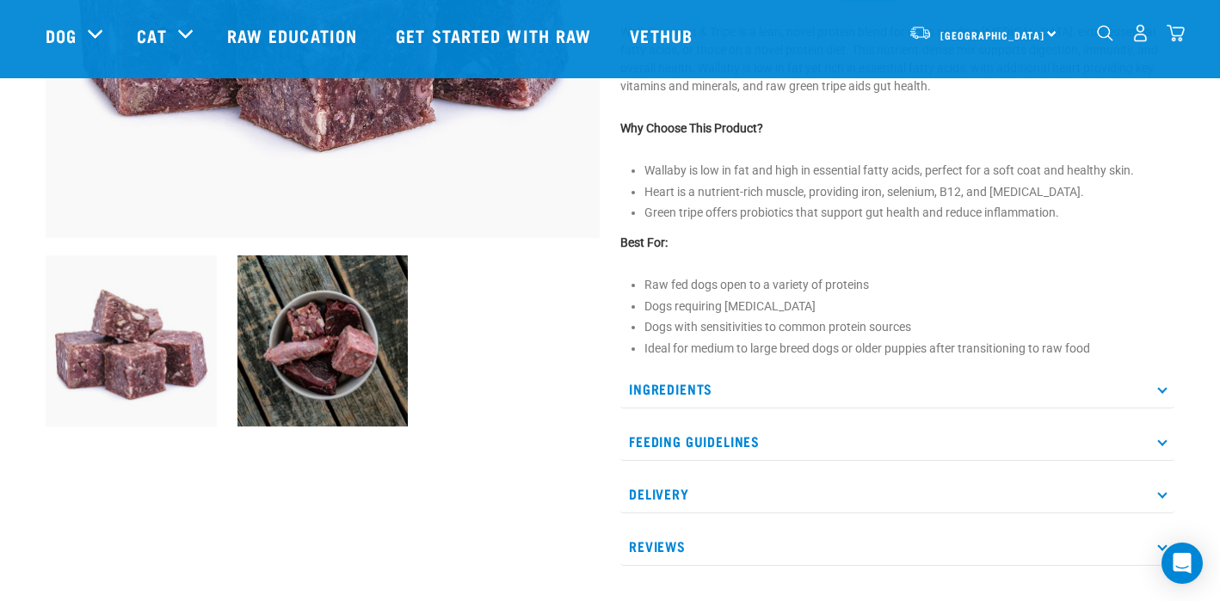
scroll to position [443, 0]
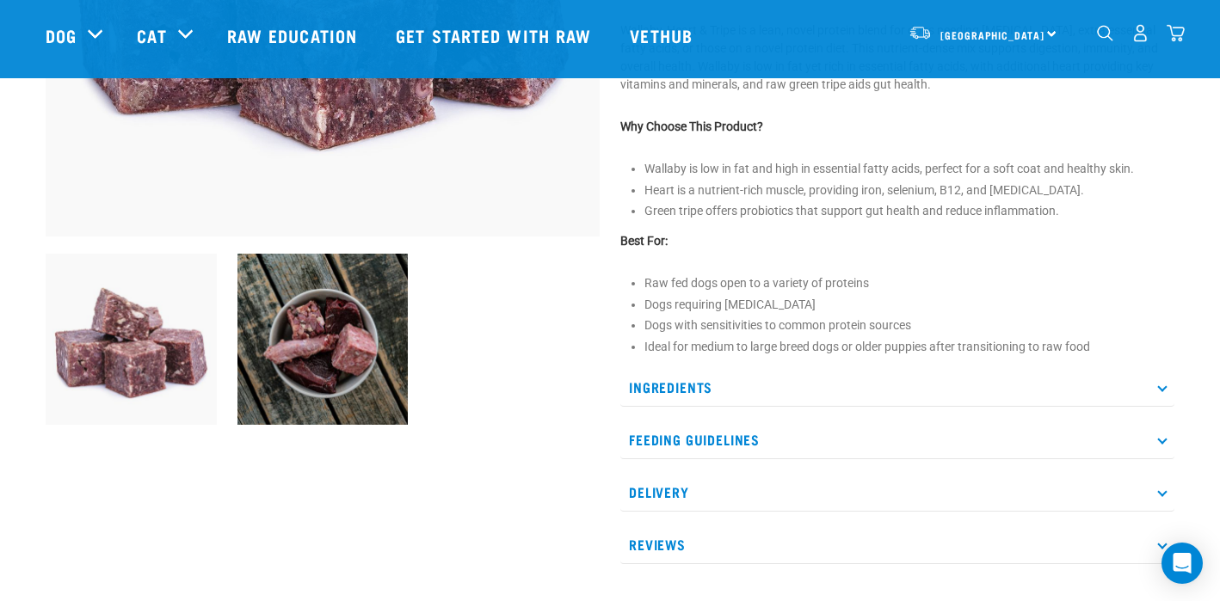
click at [1157, 382] on p "Ingredients" at bounding box center [897, 387] width 554 height 39
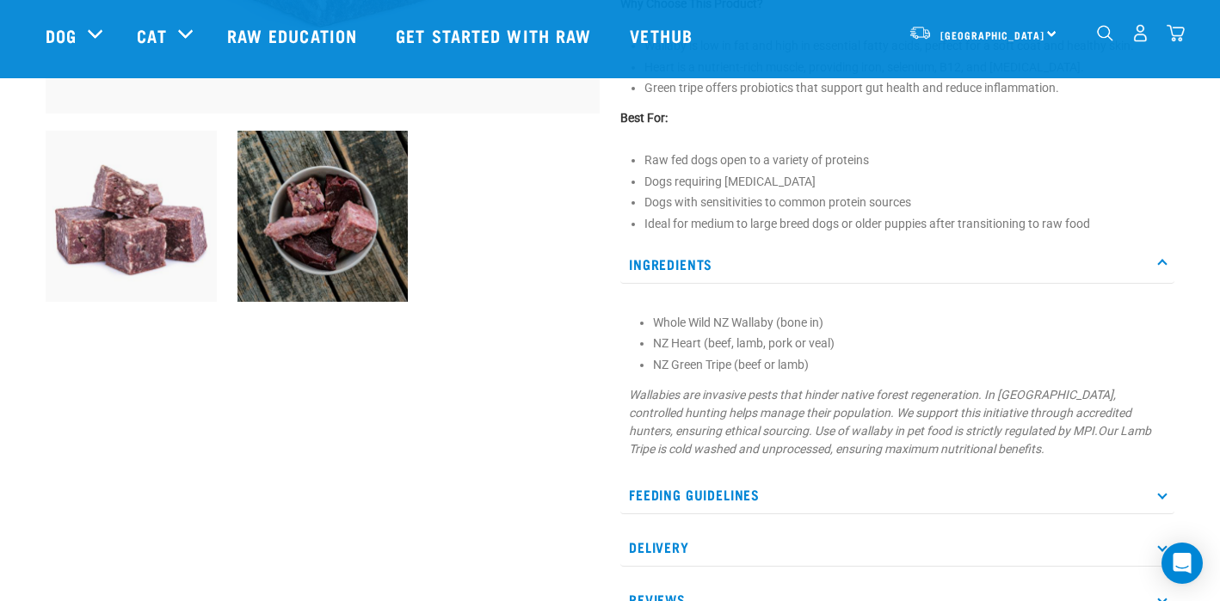
scroll to position [653, 0]
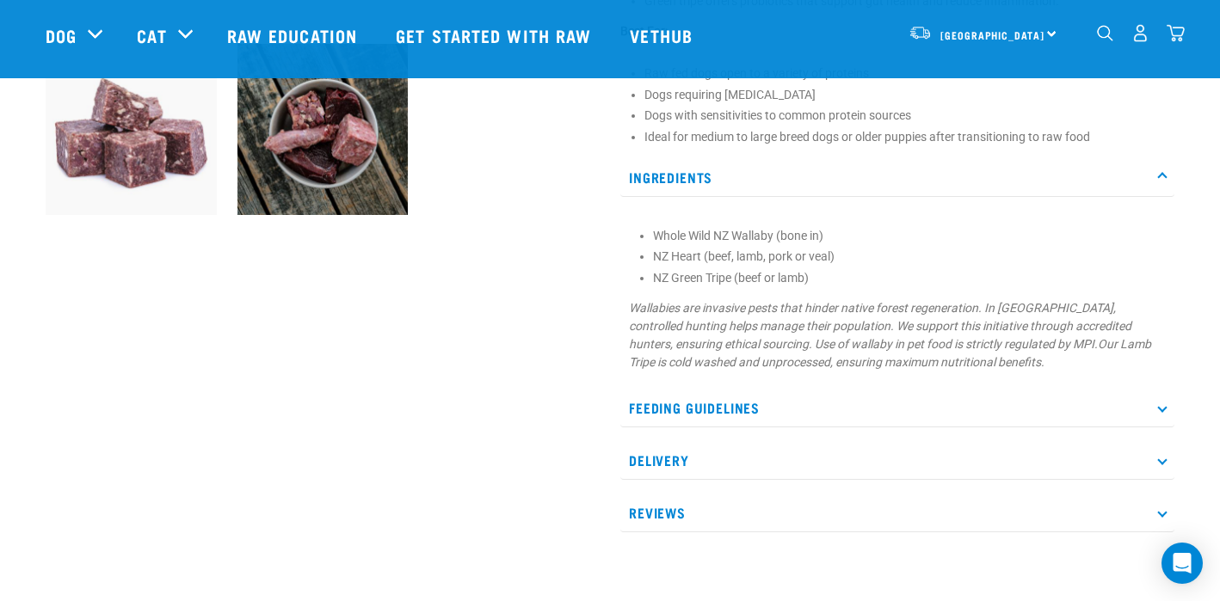
click at [1160, 409] on icon at bounding box center [1161, 407] width 9 height 9
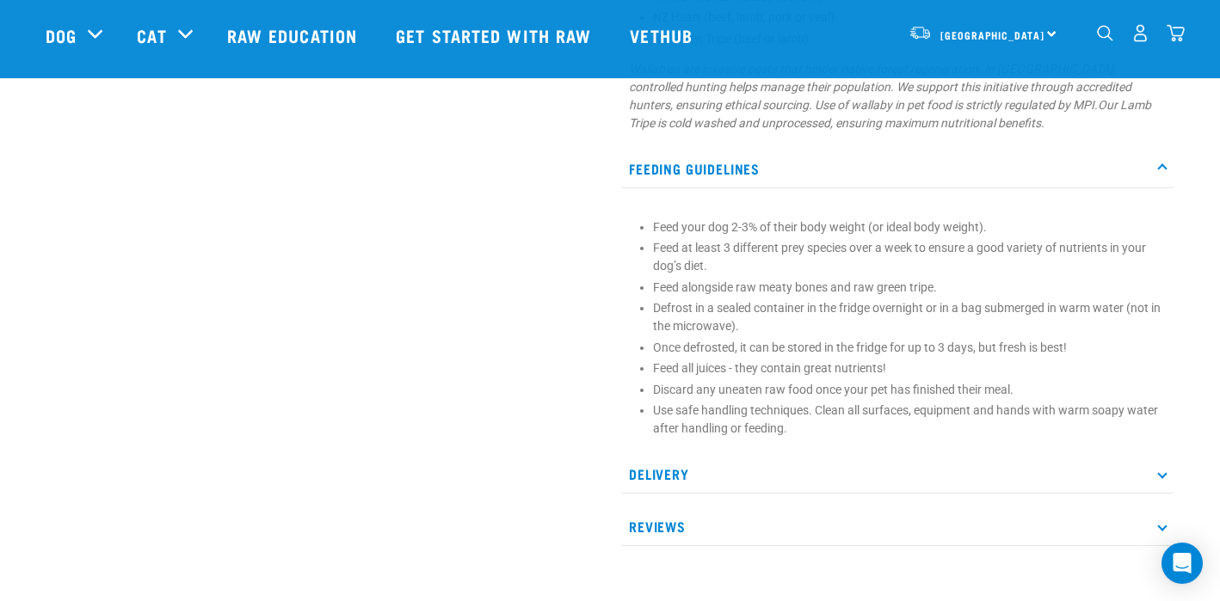
scroll to position [915, 0]
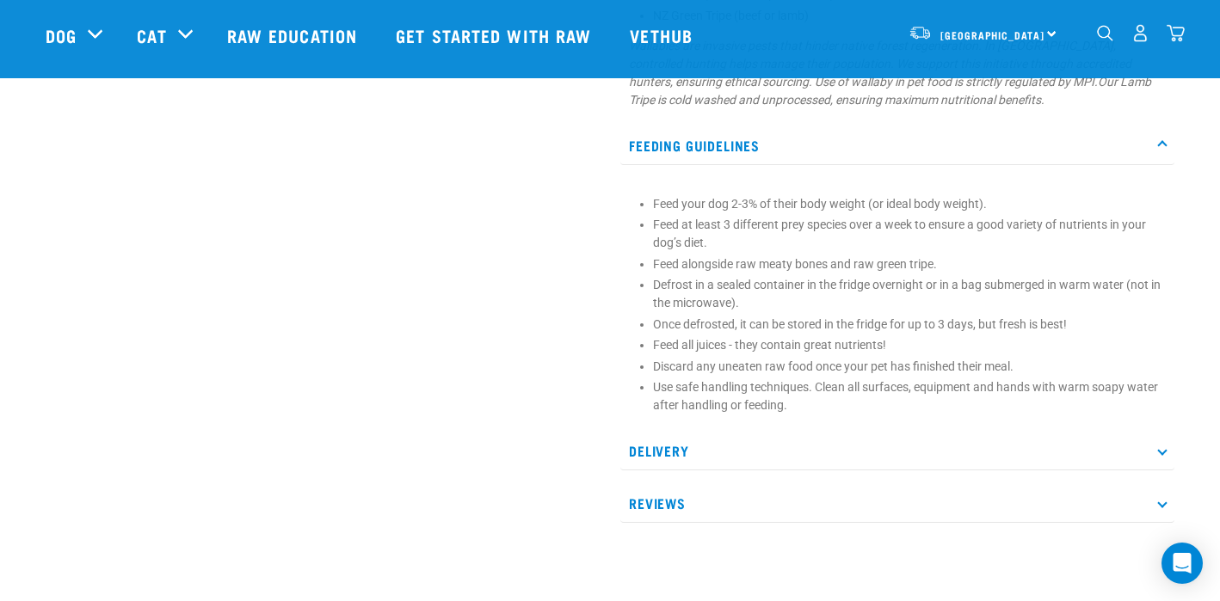
click at [1161, 446] on icon at bounding box center [1161, 450] width 9 height 9
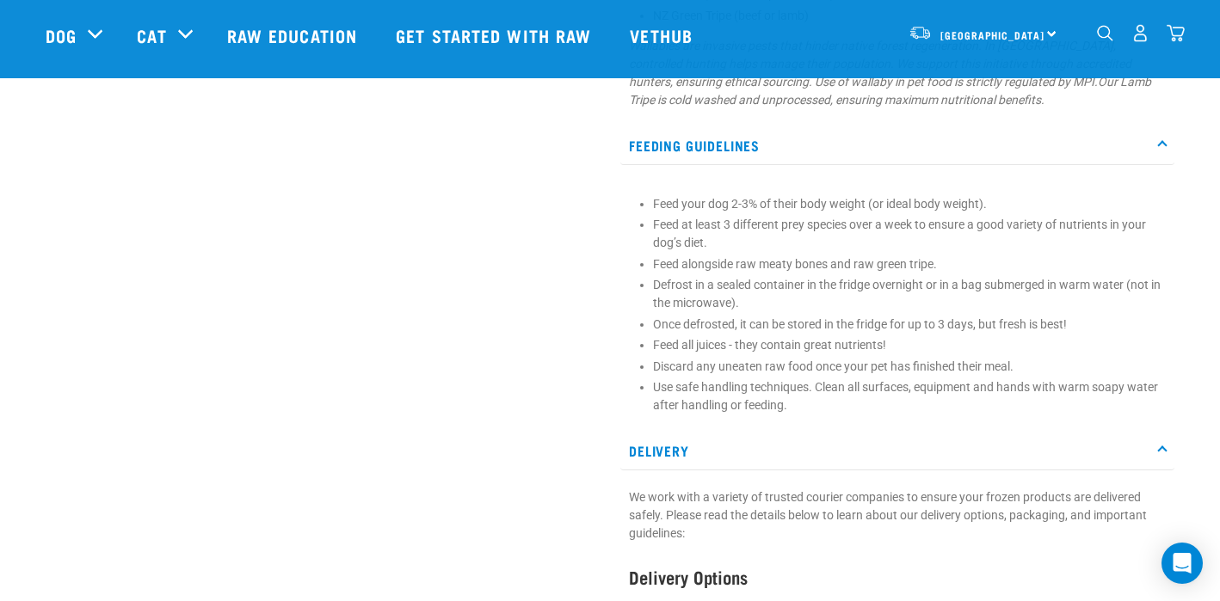
click at [1161, 446] on icon at bounding box center [1161, 450] width 9 height 9
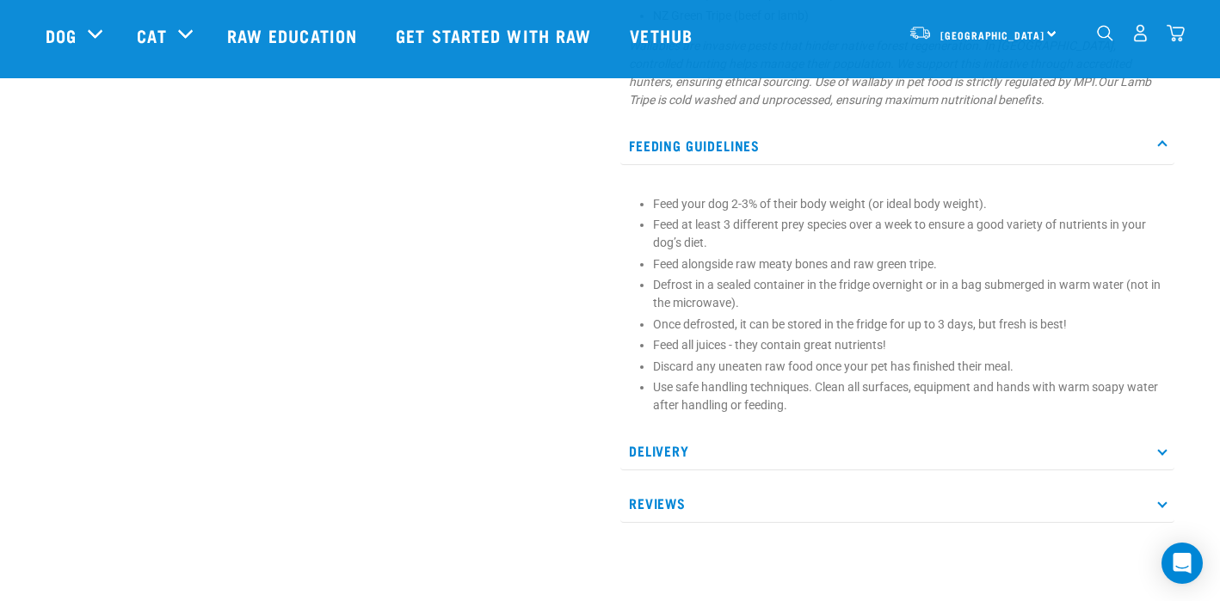
click at [1162, 499] on p "Reviews" at bounding box center [897, 503] width 554 height 39
click at [1163, 447] on icon at bounding box center [1161, 450] width 9 height 9
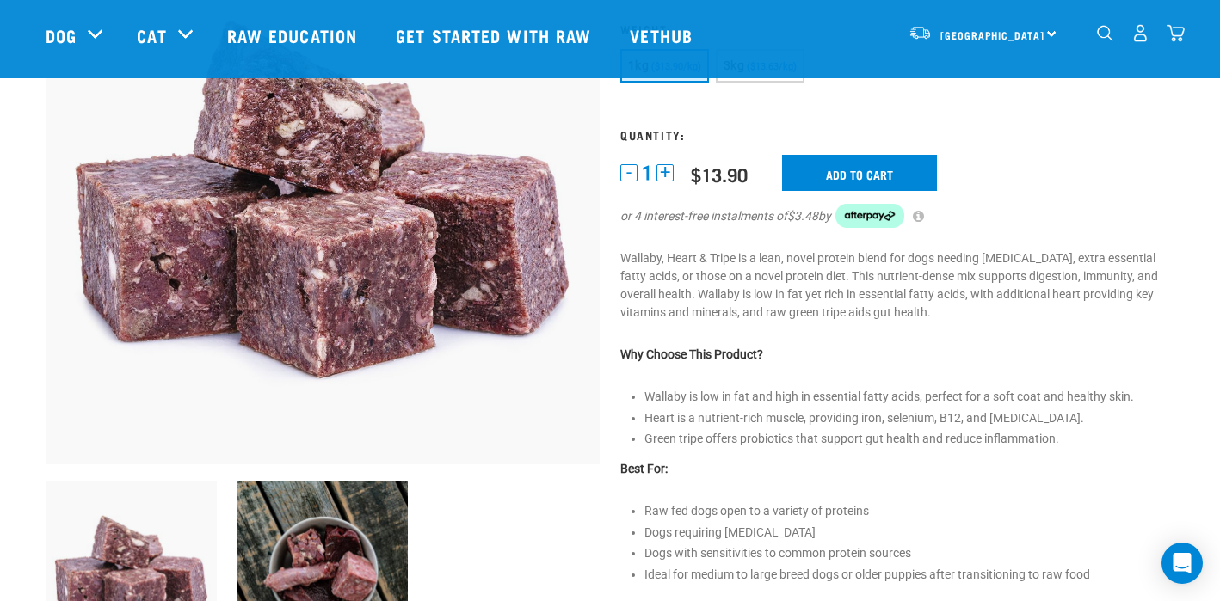
scroll to position [0, 0]
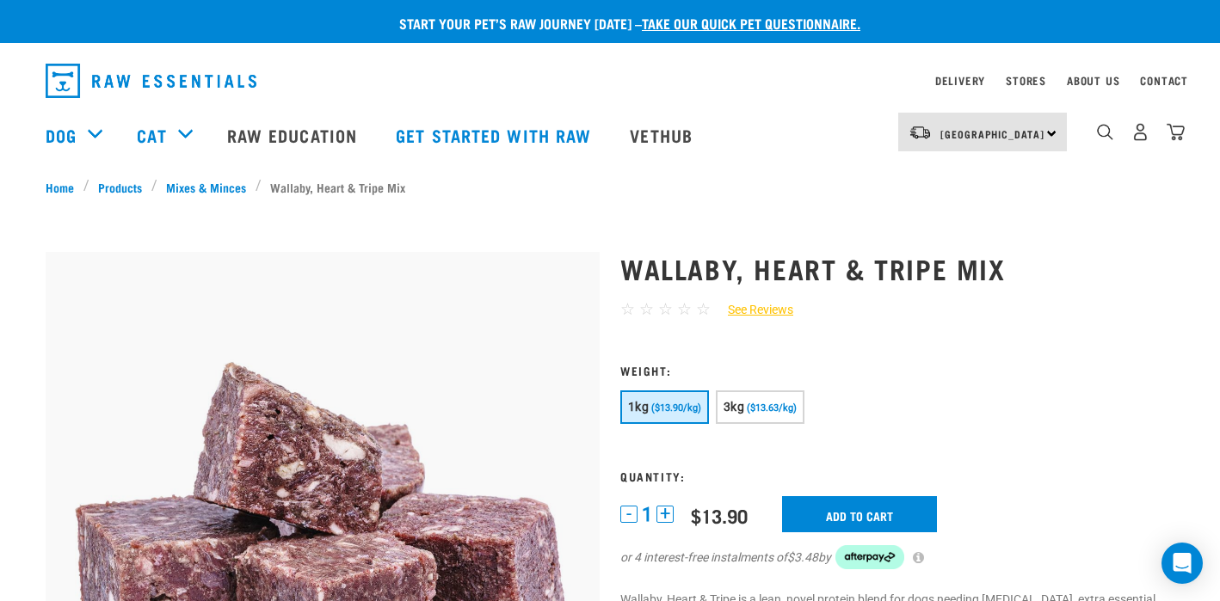
click at [230, 78] on img "dropdown navigation" at bounding box center [151, 81] width 211 height 34
